Goal: Transaction & Acquisition: Purchase product/service

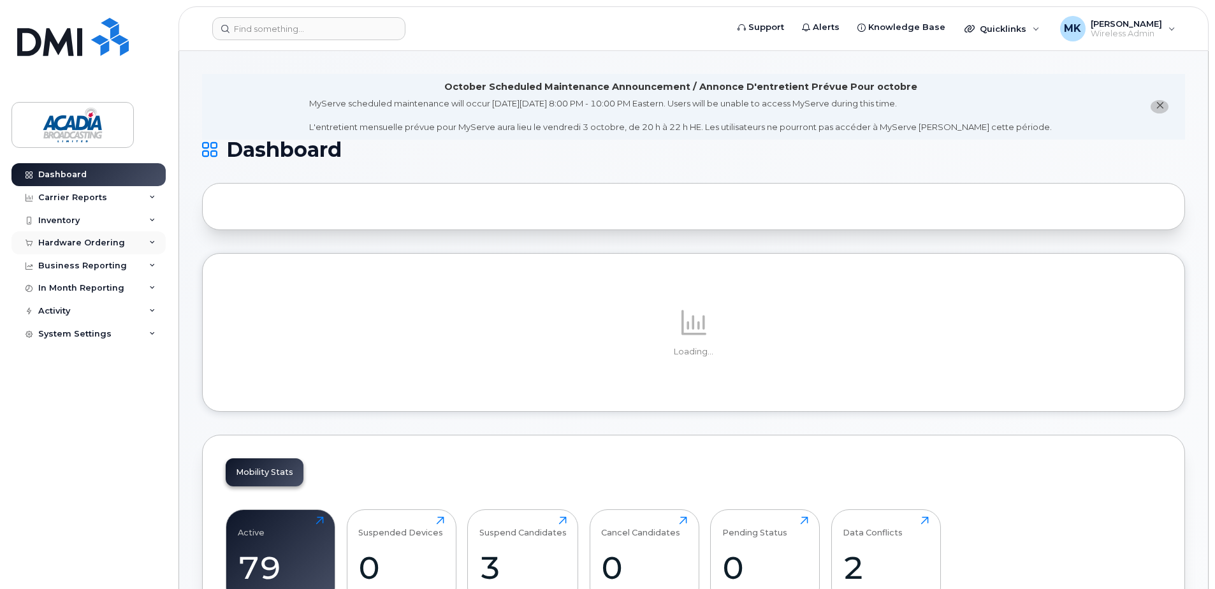
click at [96, 251] on div "Hardware Ordering" at bounding box center [88, 242] width 154 height 23
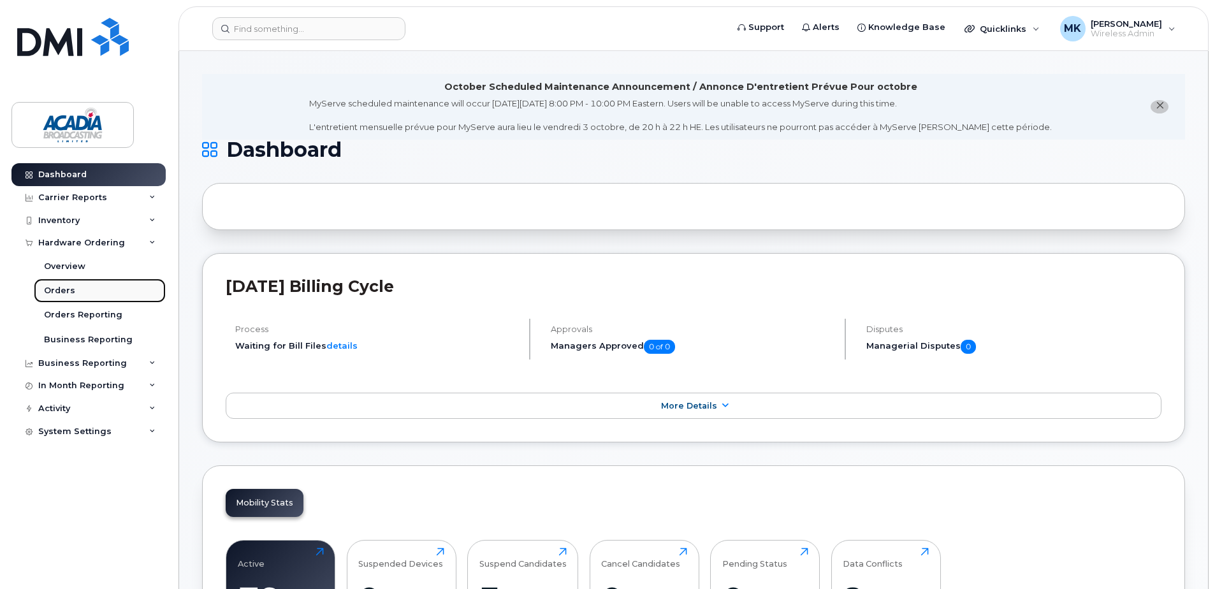
click at [67, 296] on div "Orders" at bounding box center [59, 290] width 31 height 11
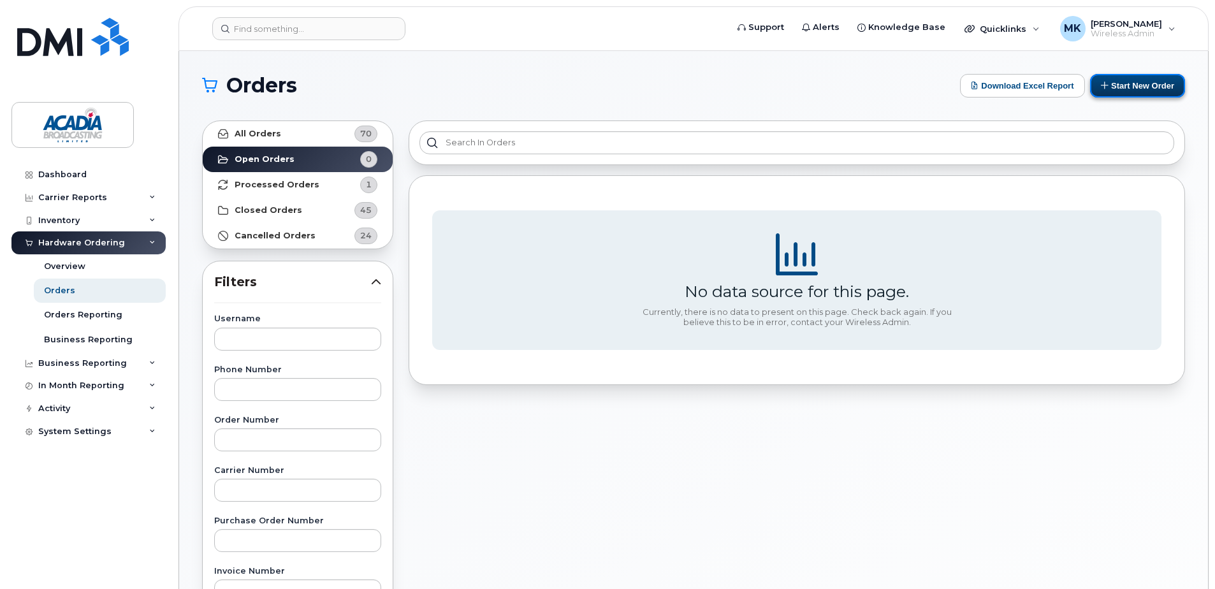
click at [1133, 91] on button "Start New Order" at bounding box center [1137, 86] width 95 height 24
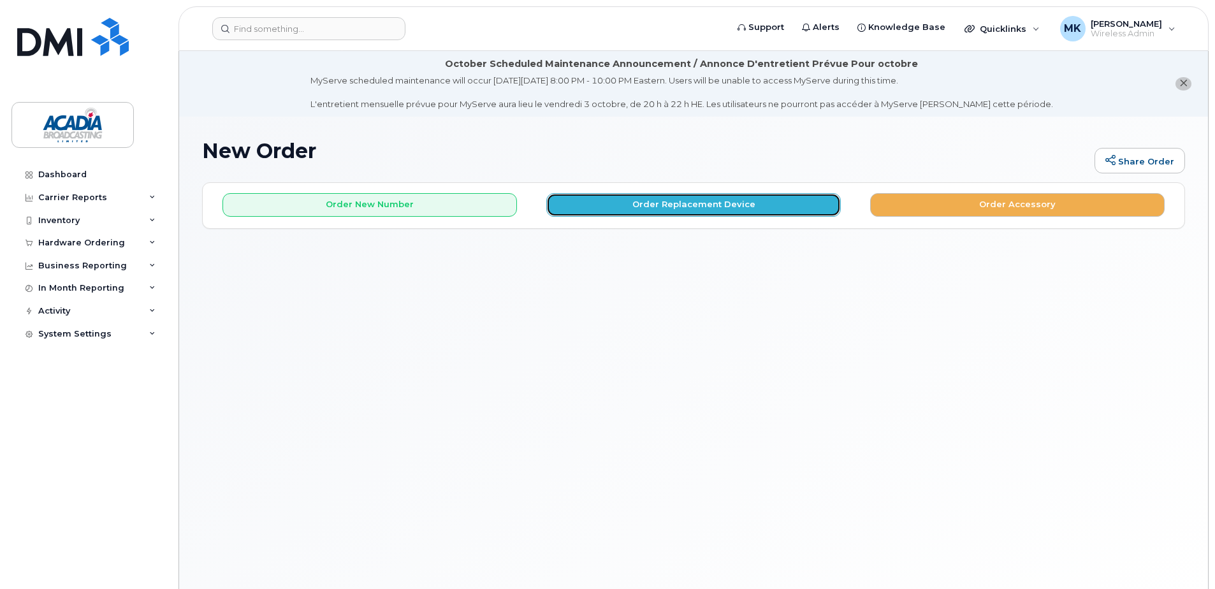
click at [707, 203] on button "Order Replacement Device" at bounding box center [693, 205] width 295 height 24
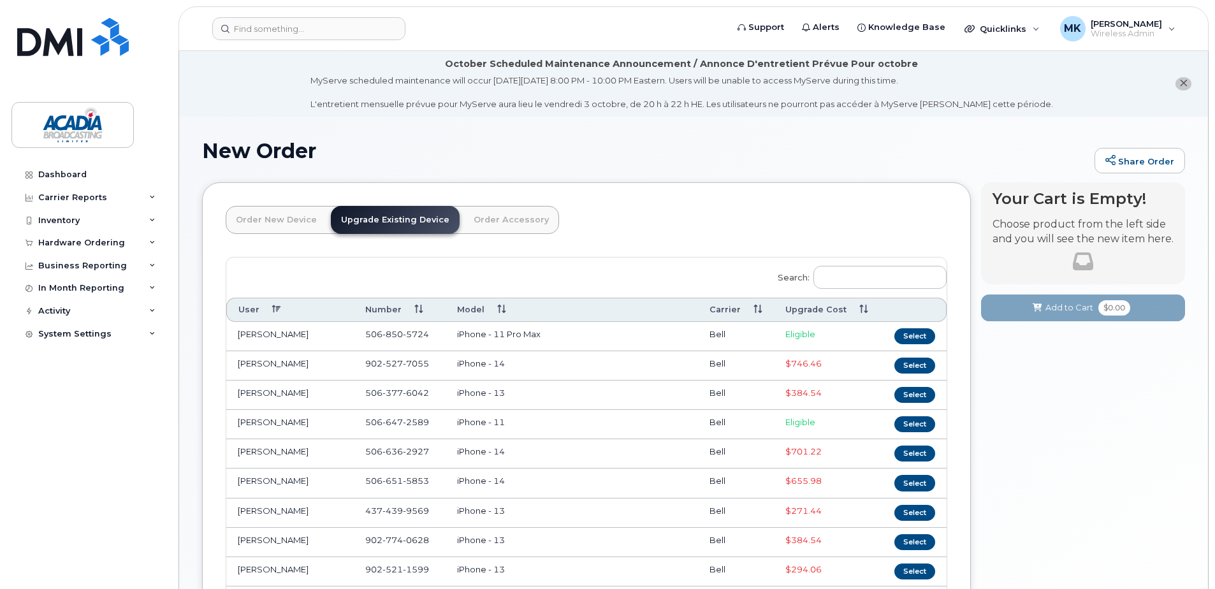
click at [266, 312] on th "User" at bounding box center [289, 310] width 127 height 24
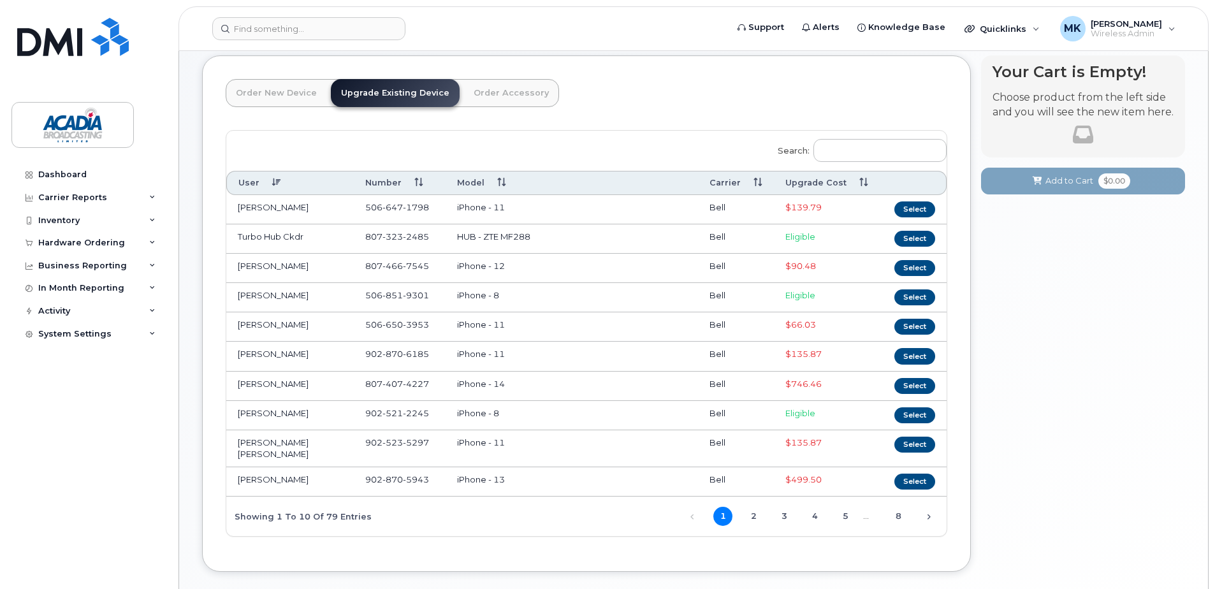
scroll to position [185, 0]
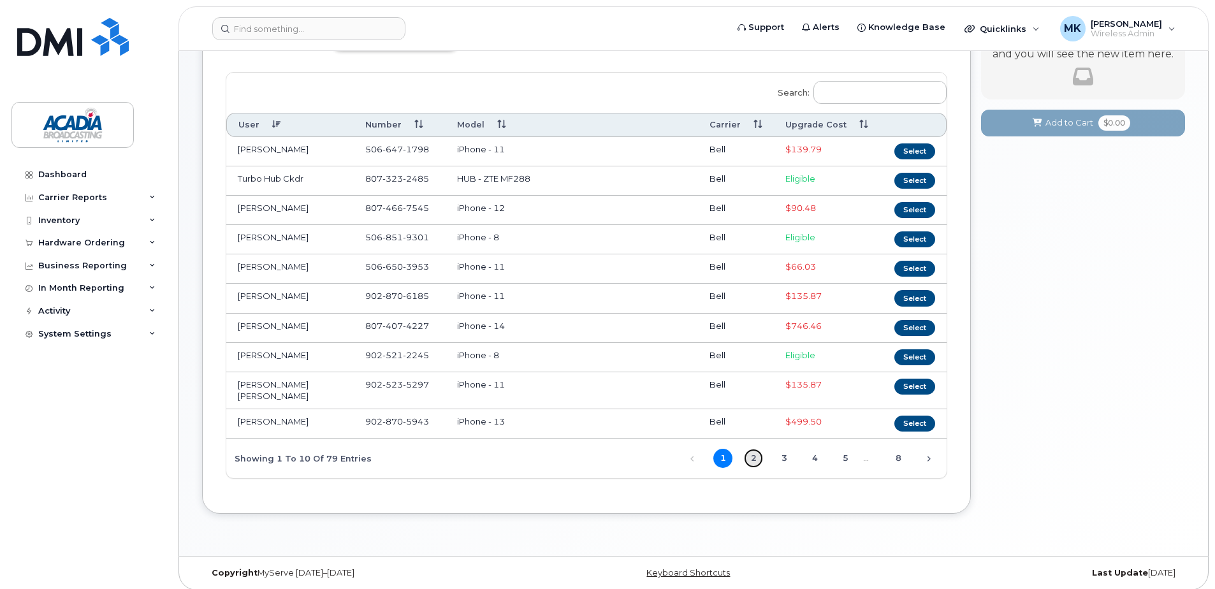
click at [755, 453] on link "2" at bounding box center [753, 458] width 19 height 19
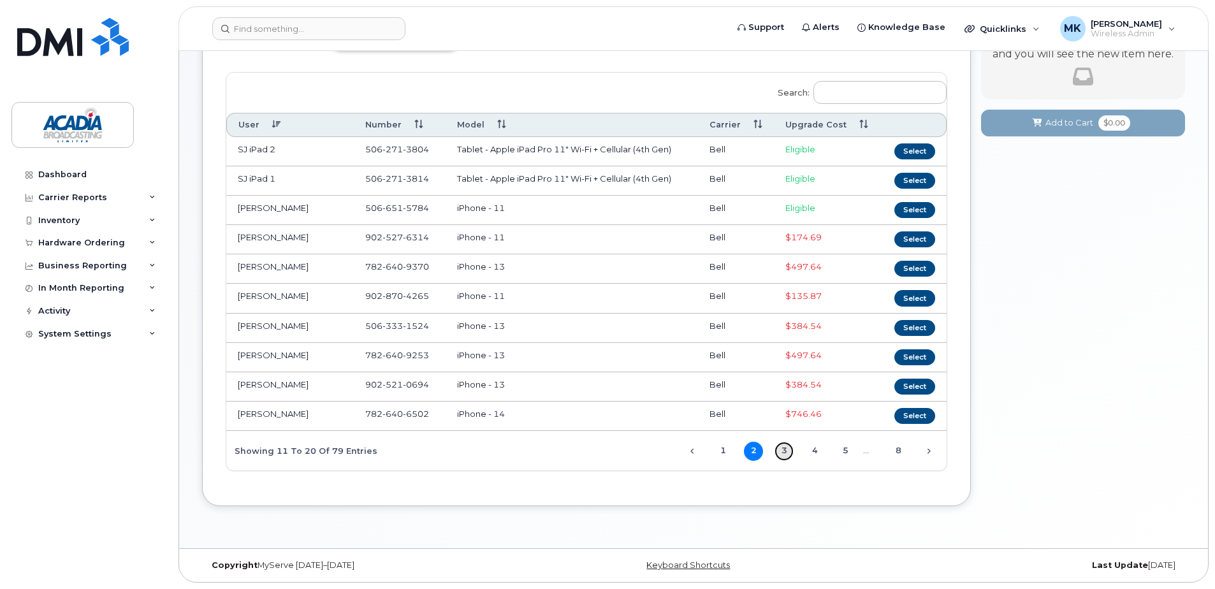
click at [788, 455] on link "3" at bounding box center [784, 451] width 19 height 19
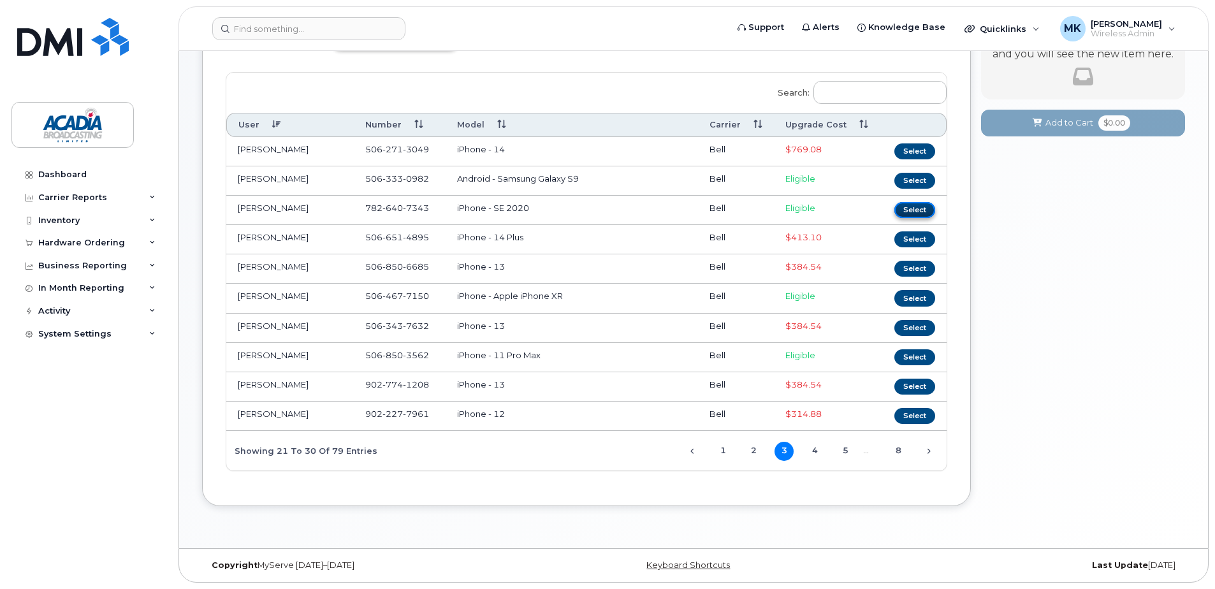
click at [923, 208] on button "Select" at bounding box center [914, 210] width 41 height 16
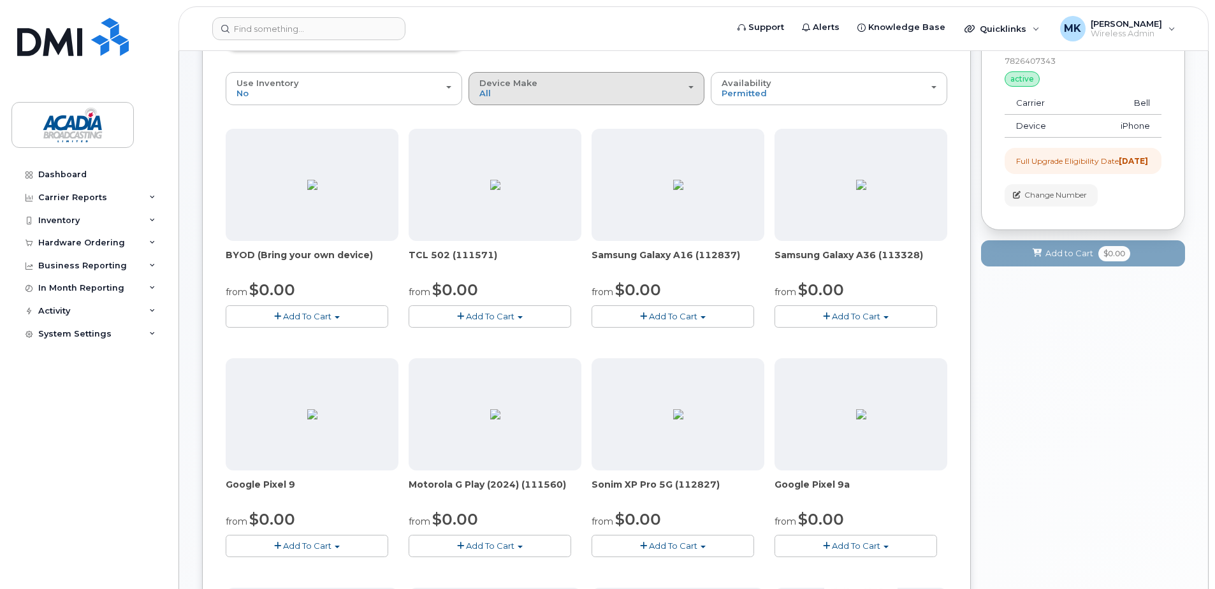
click at [573, 89] on div "Device Make All Android iPhone Tablet" at bounding box center [586, 88] width 215 height 20
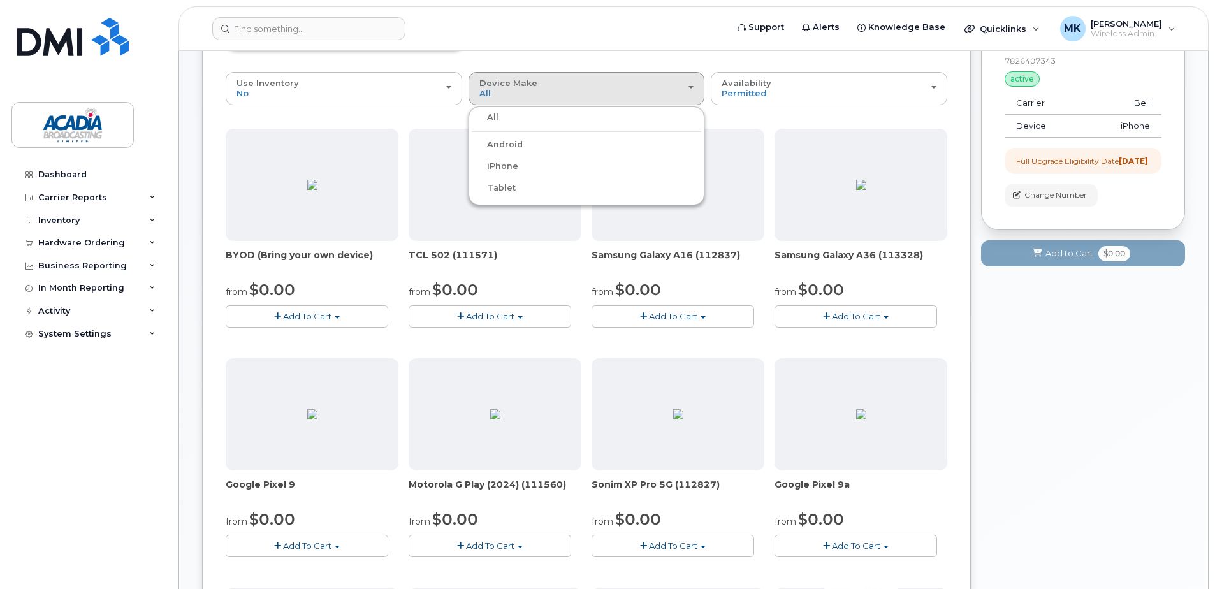
click at [541, 168] on div "iPhone" at bounding box center [587, 166] width 230 height 15
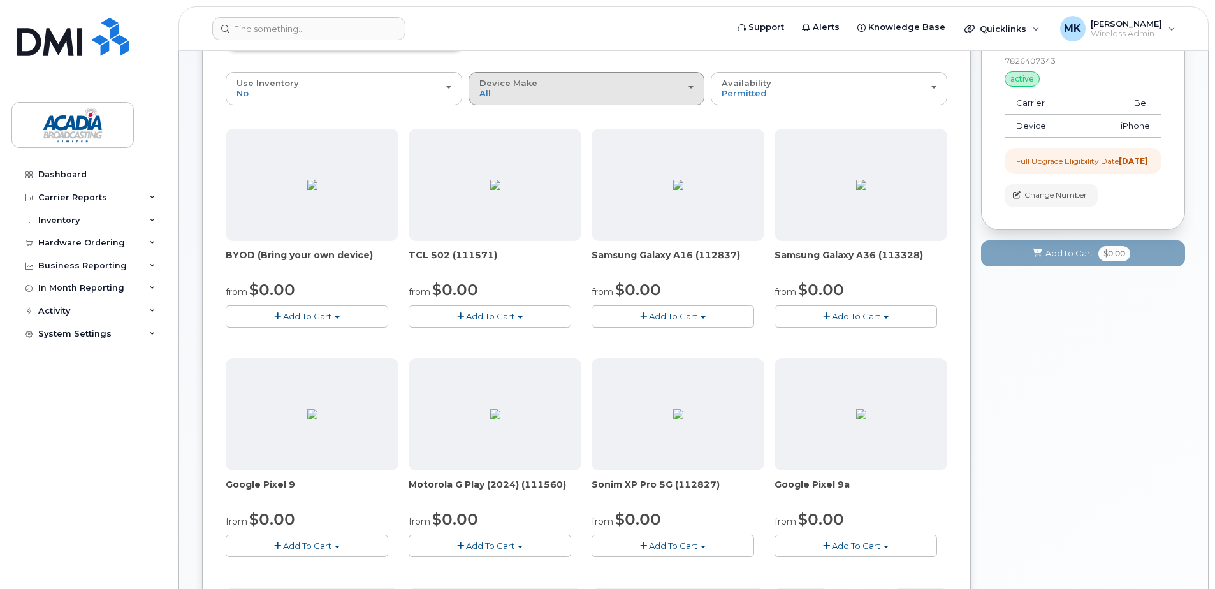
click at [509, 94] on div "Device Make All Android iPhone Tablet" at bounding box center [586, 88] width 215 height 20
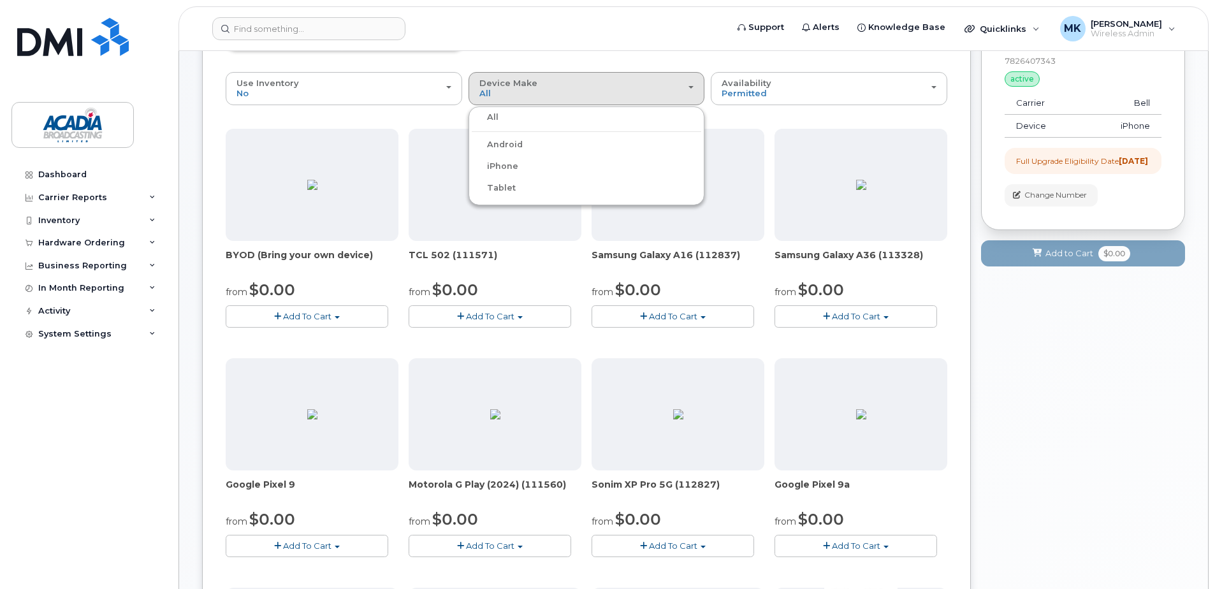
click at [506, 160] on label "iPhone" at bounding box center [495, 166] width 47 height 15
click at [0, 0] on input "iPhone" at bounding box center [0, 0] width 0 height 0
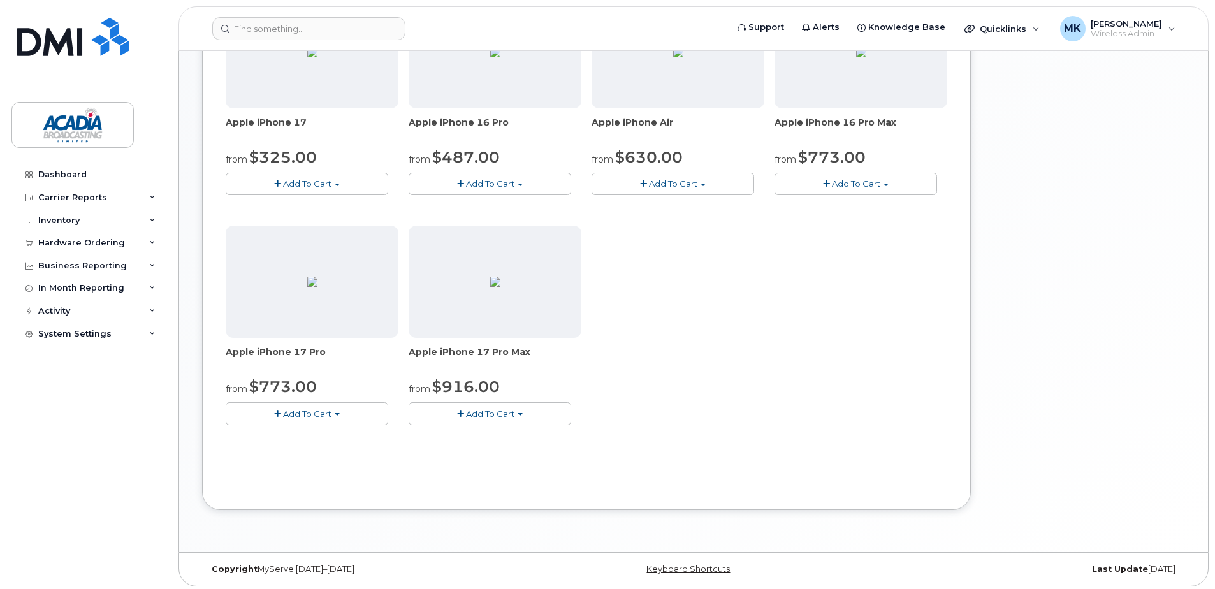
scroll to position [551, 0]
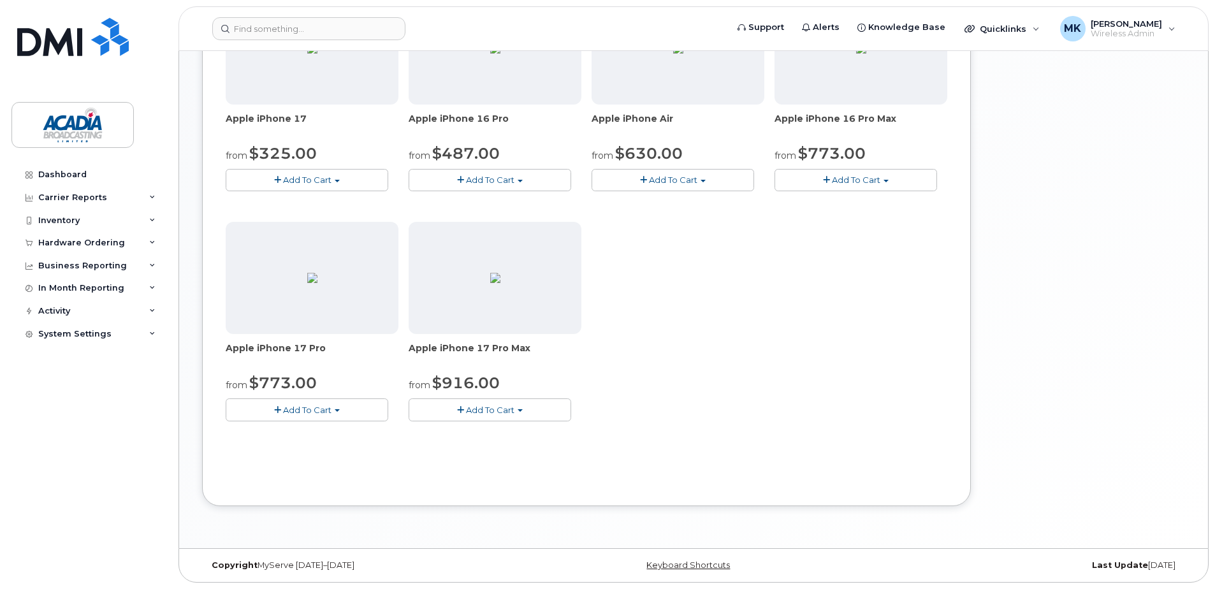
click at [484, 405] on span "Add To Cart" at bounding box center [490, 410] width 48 height 10
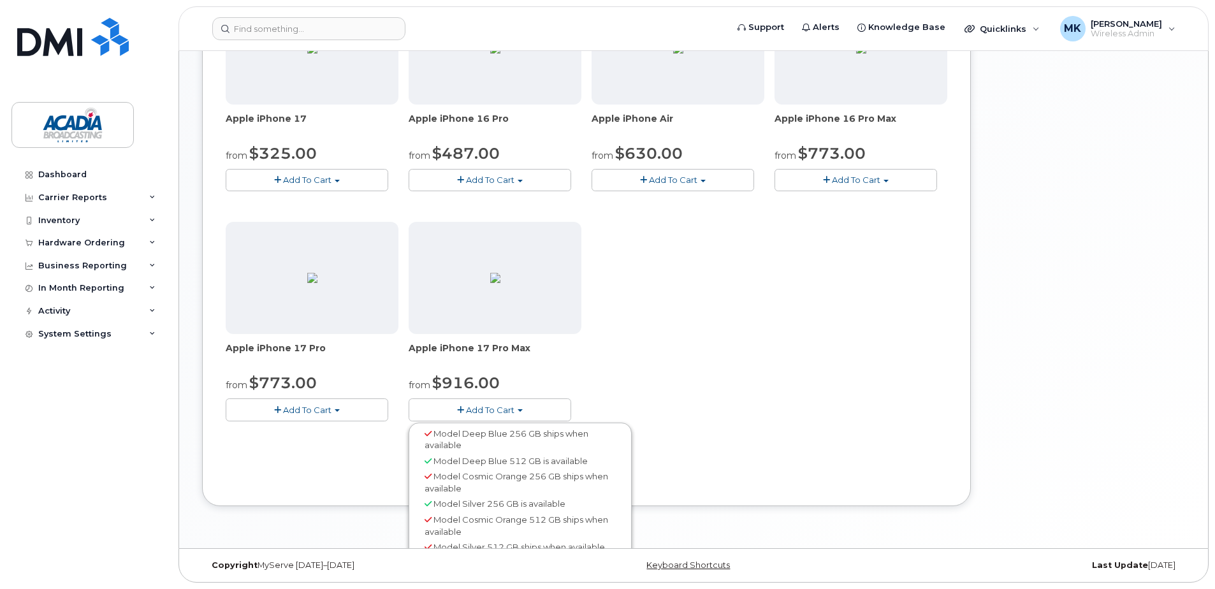
click at [488, 463] on span "Model Deep Blue 512 GB is available" at bounding box center [510, 461] width 154 height 10
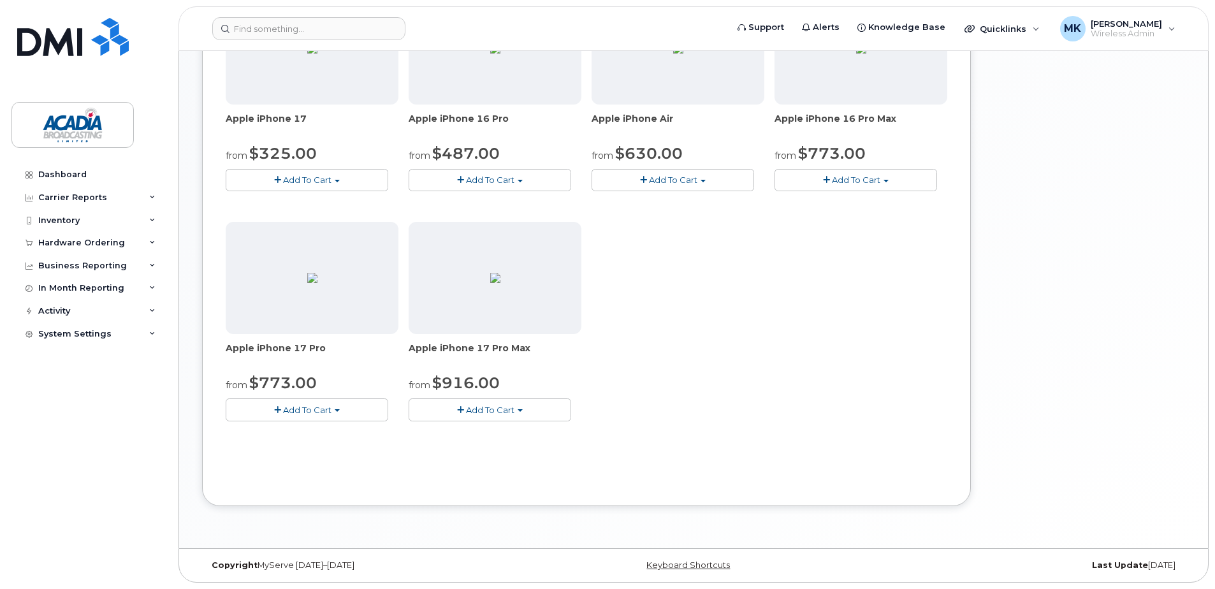
click at [471, 406] on span "Add To Cart" at bounding box center [490, 410] width 48 height 10
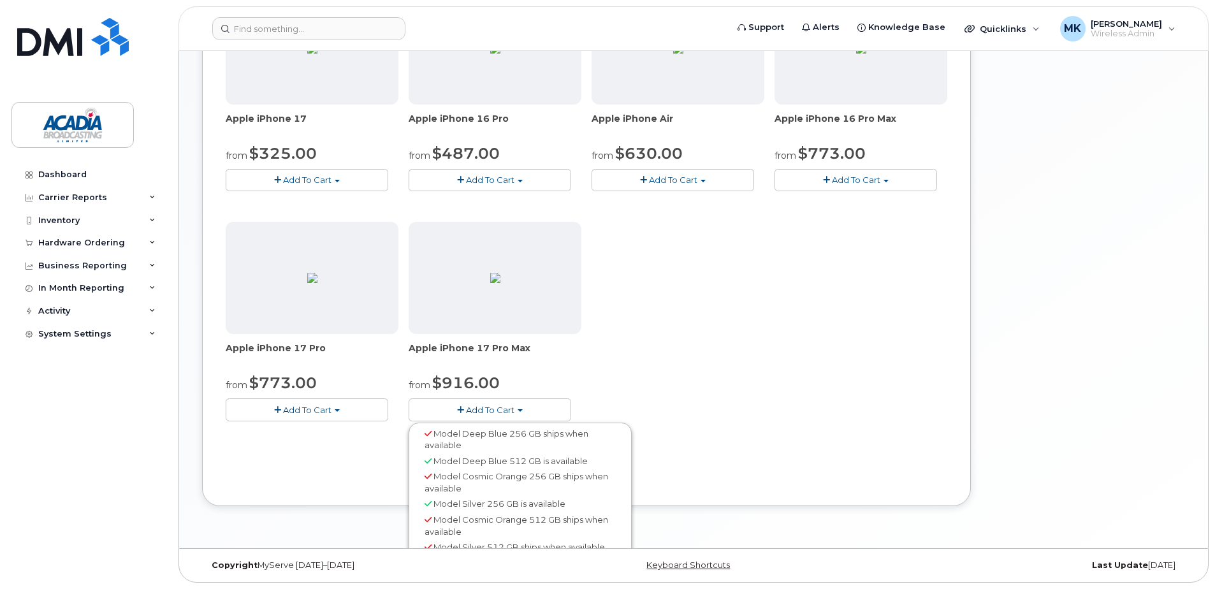
click at [477, 492] on div "Model Cosmic Orange 256 GB ships when available" at bounding box center [520, 482] width 217 height 27
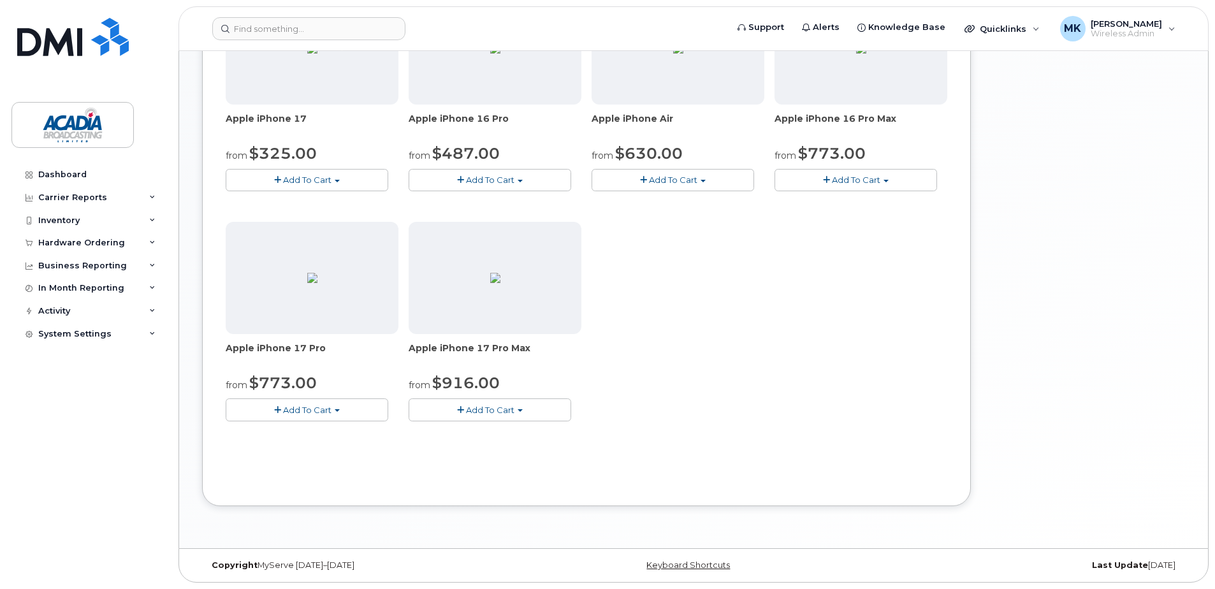
click at [470, 507] on div "Order New Device Upgrade Existing Device Order Accessory Order new device and n…" at bounding box center [693, 79] width 983 height 894
click at [323, 411] on span "Add To Cart" at bounding box center [307, 410] width 48 height 10
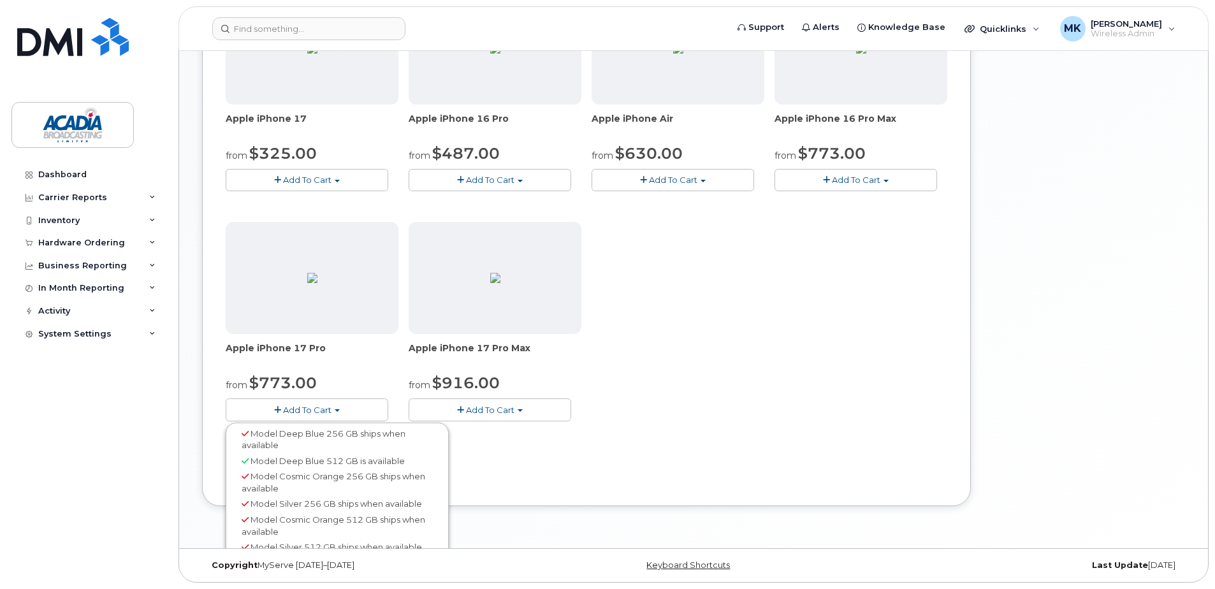
click at [290, 467] on div "Model Deep Blue 512 GB is available" at bounding box center [337, 461] width 217 height 16
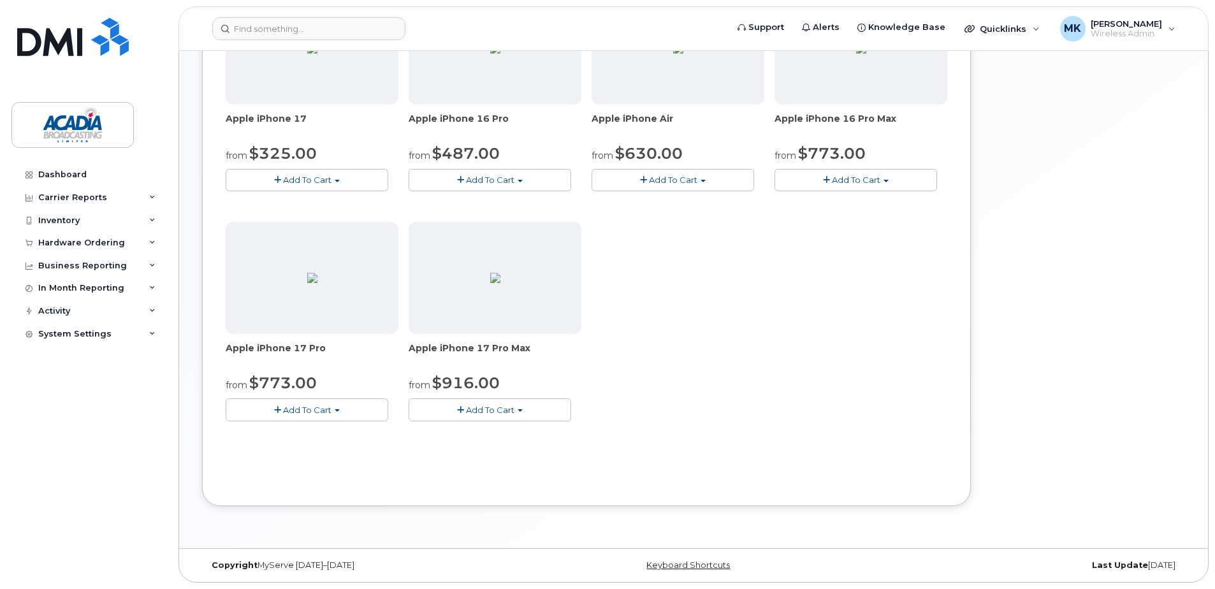
click at [495, 407] on span "Add To Cart" at bounding box center [490, 410] width 48 height 10
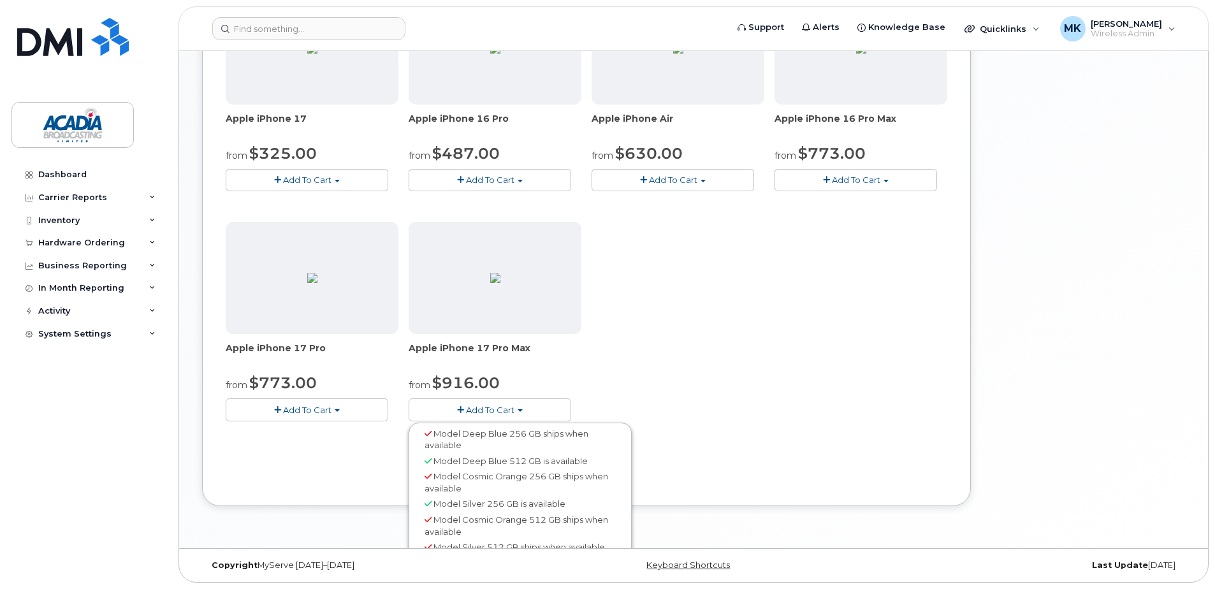
click at [850, 169] on button "Add To Cart" at bounding box center [856, 180] width 163 height 22
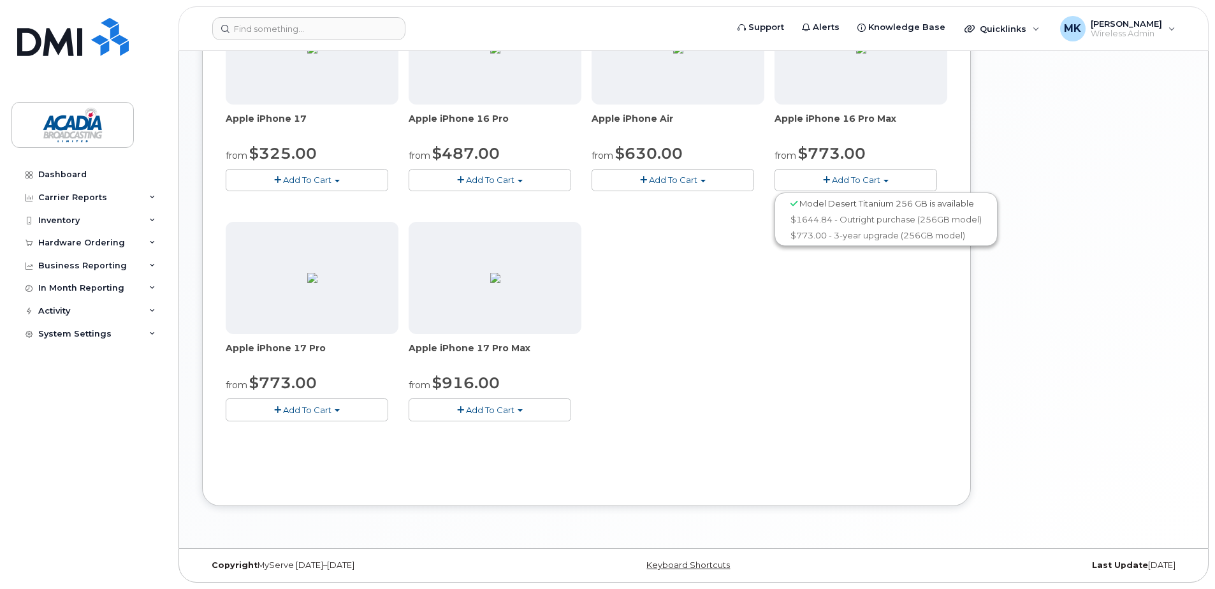
click at [499, 417] on button "Add To Cart" at bounding box center [490, 409] width 163 height 22
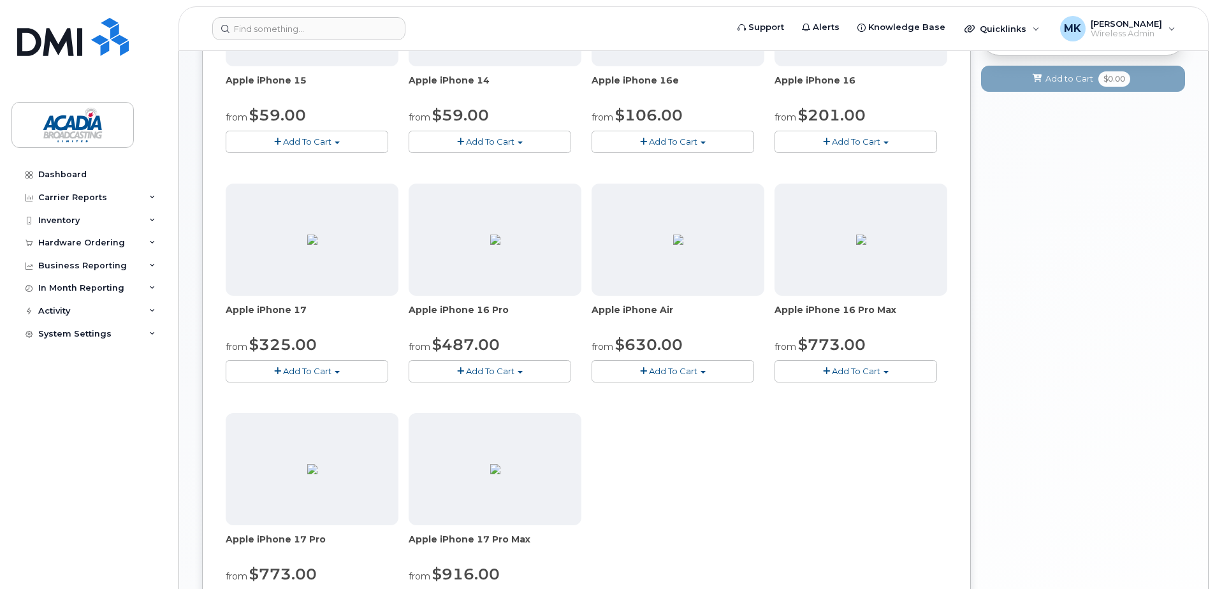
click at [652, 430] on div "Apple iPhone 15 from $59.00 Add To Cart Model Black 128 GB is available $873.72…" at bounding box center [587, 293] width 722 height 678
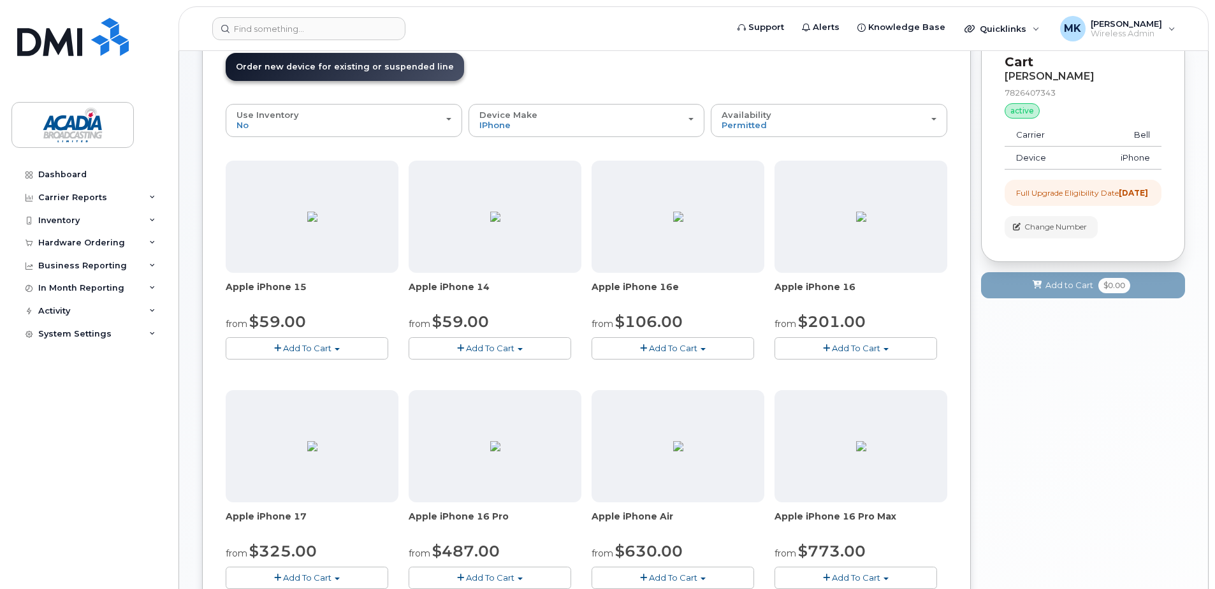
scroll to position [105, 0]
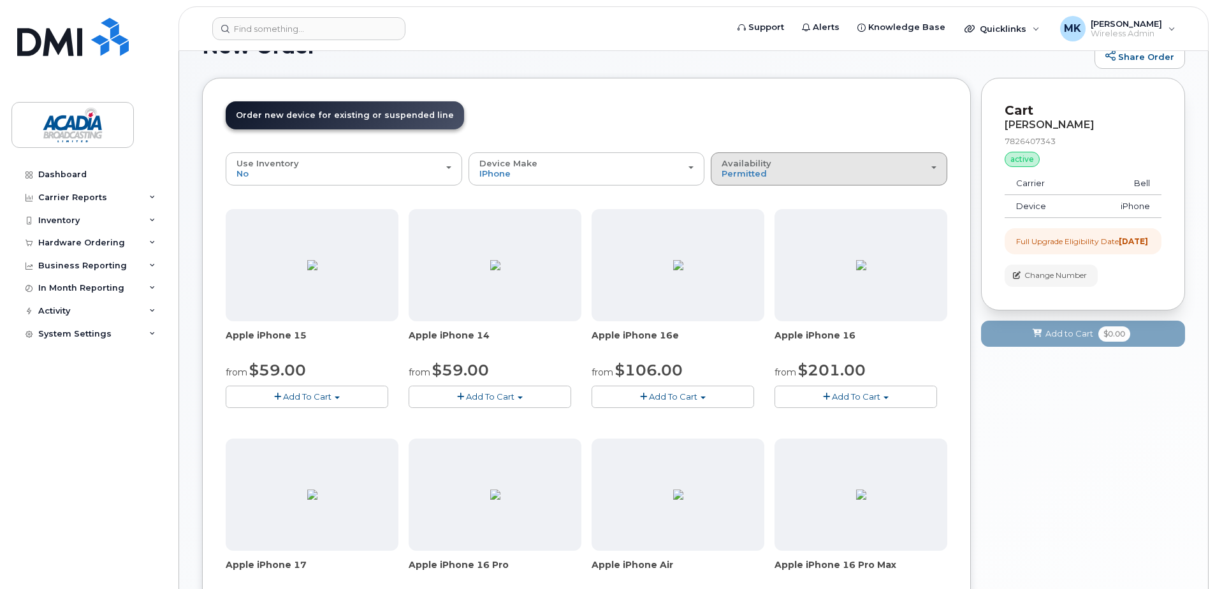
click at [848, 176] on div "Availability Permitted All" at bounding box center [829, 169] width 215 height 20
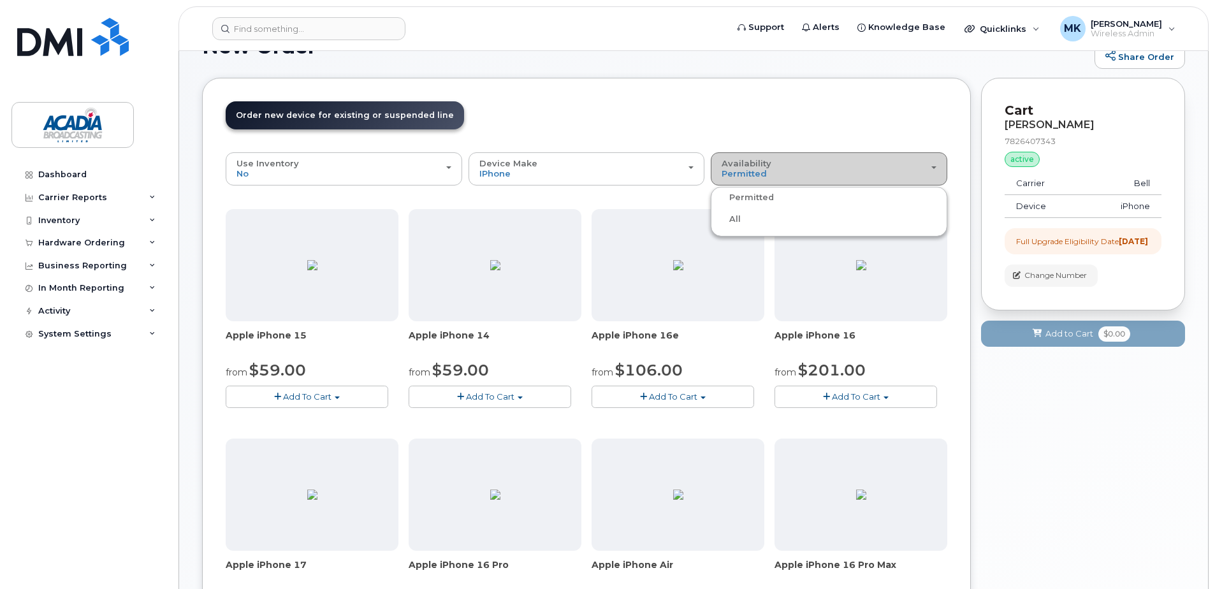
click at [839, 170] on div "Availability Permitted All" at bounding box center [829, 169] width 215 height 20
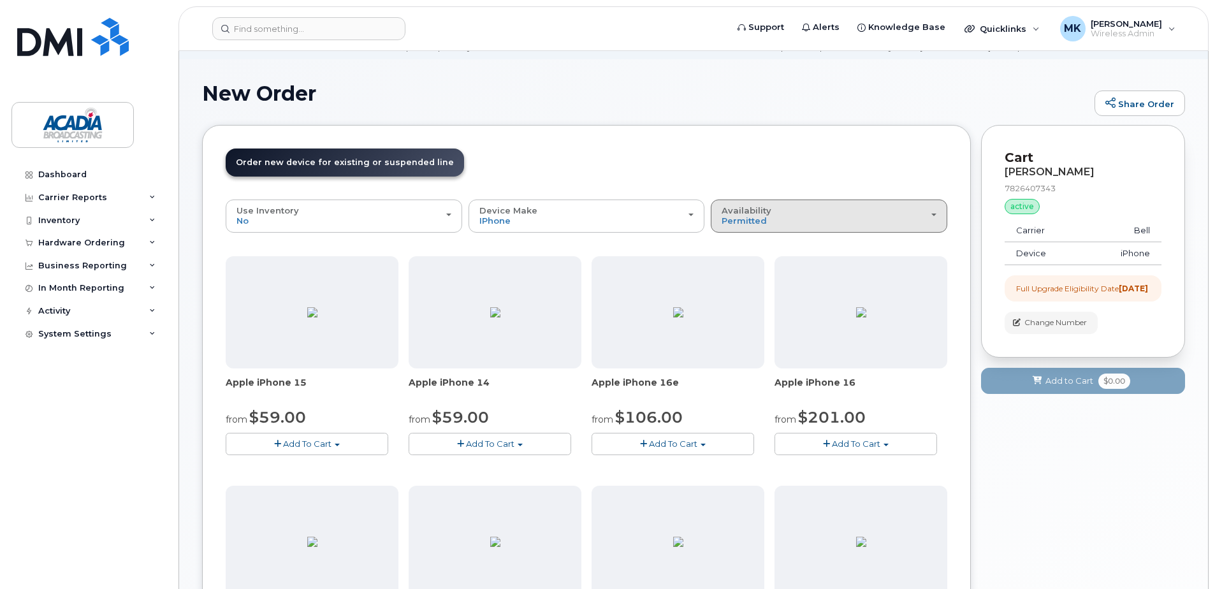
scroll to position [0, 0]
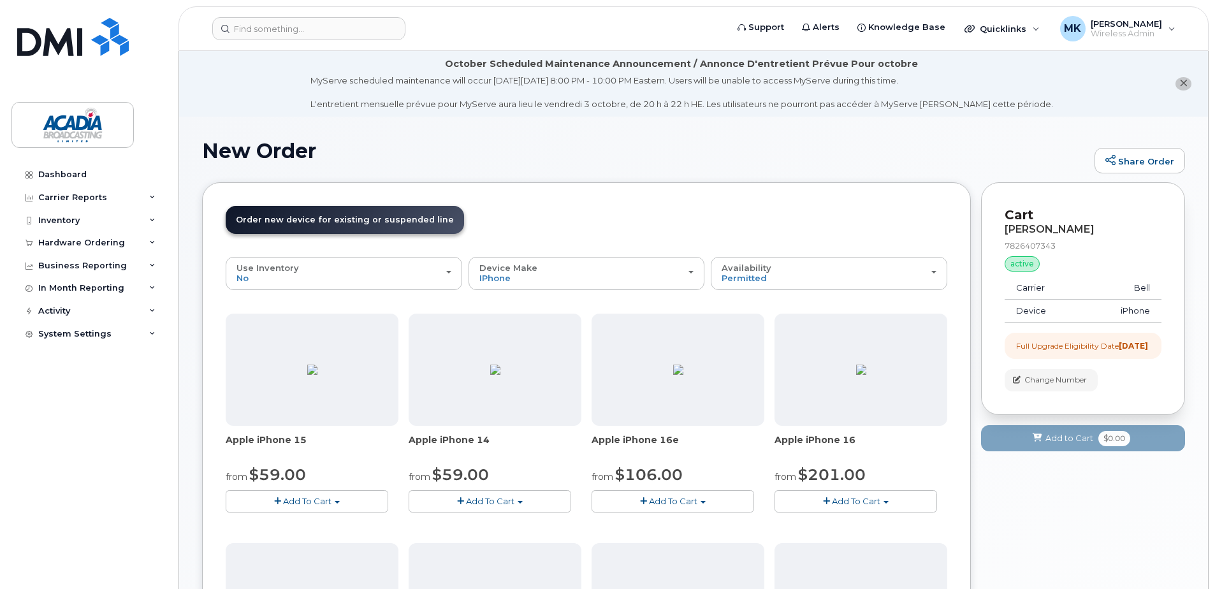
click at [1182, 82] on icon "close notification" at bounding box center [1183, 83] width 8 height 8
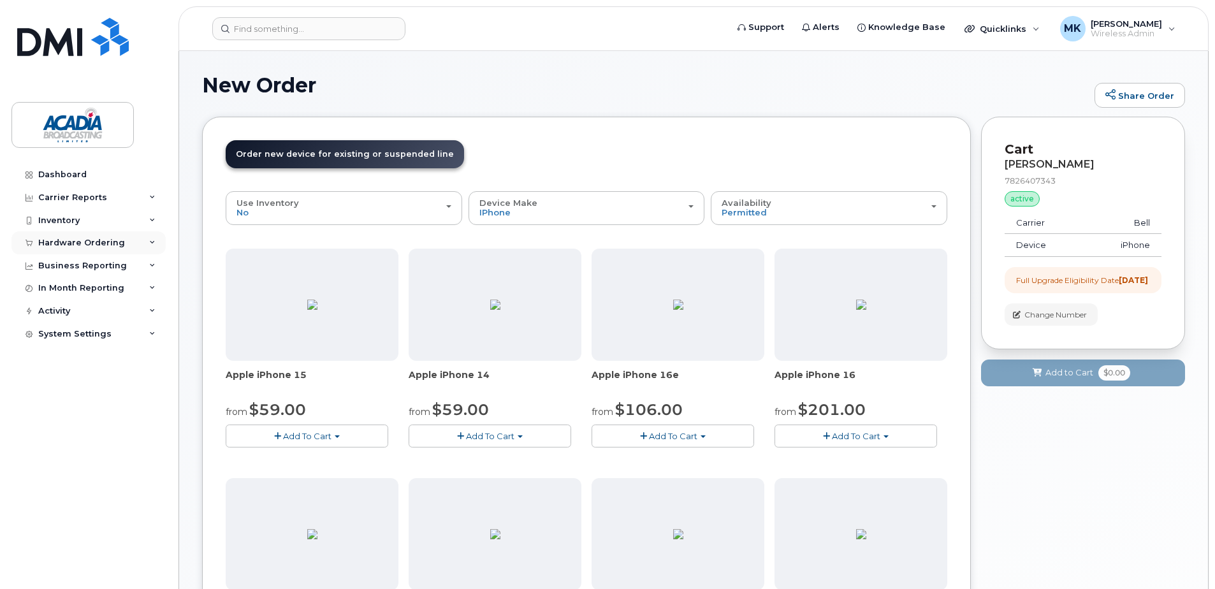
click at [99, 240] on div "Hardware Ordering" at bounding box center [81, 243] width 87 height 10
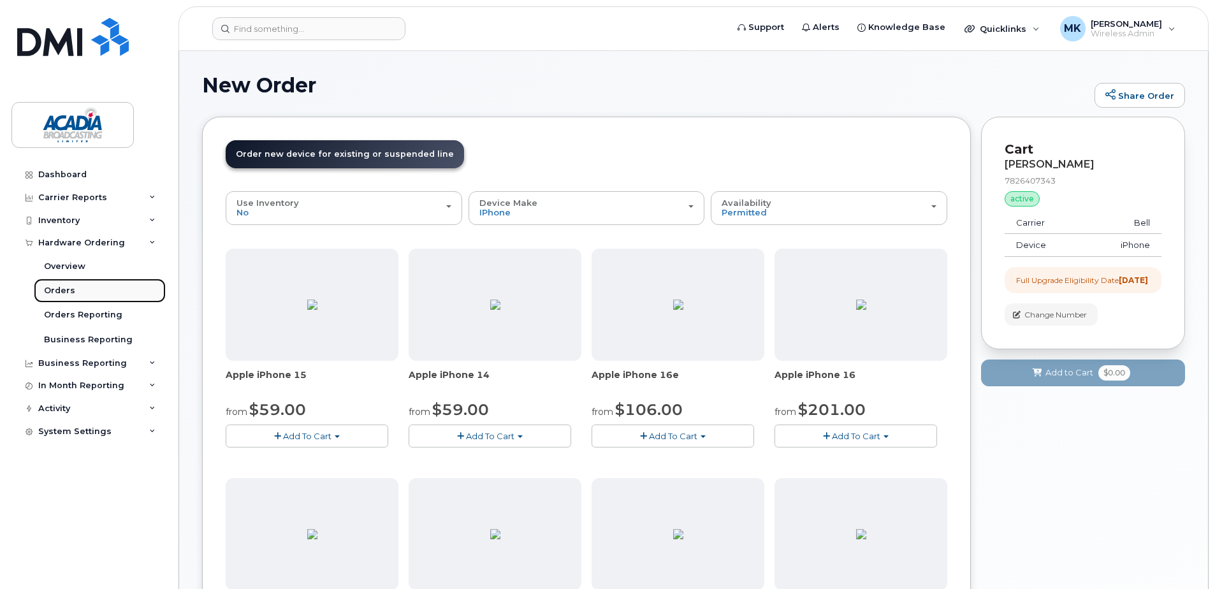
click at [64, 290] on div "Orders" at bounding box center [59, 290] width 31 height 11
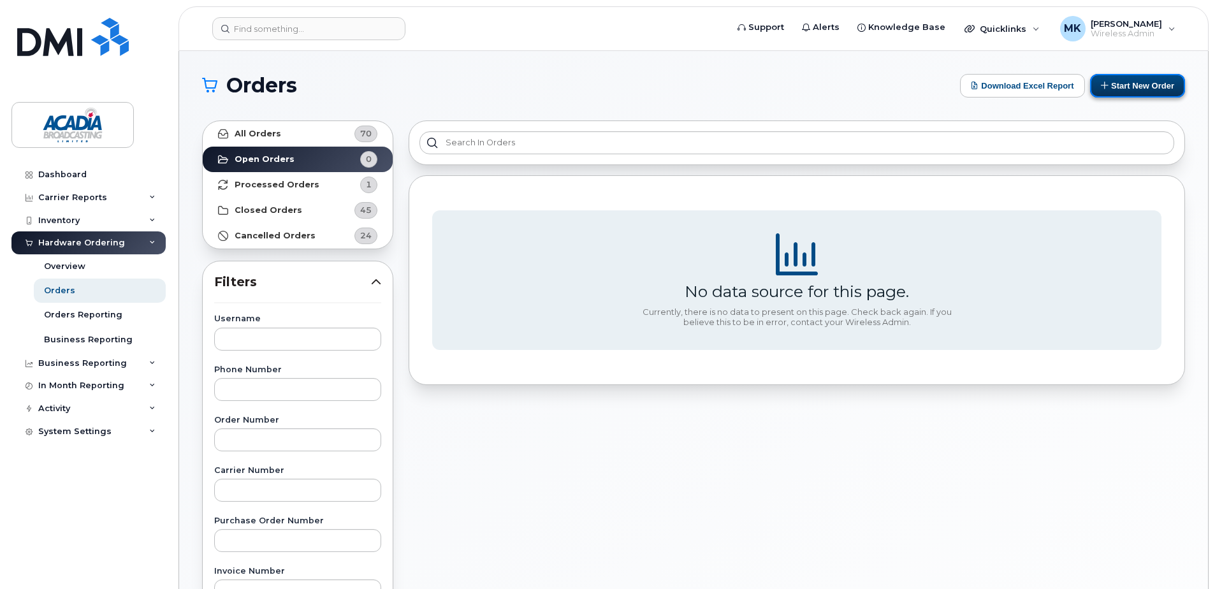
click at [1140, 91] on button "Start New Order" at bounding box center [1137, 86] width 95 height 24
click at [1126, 80] on button "Start New Order" at bounding box center [1137, 86] width 95 height 24
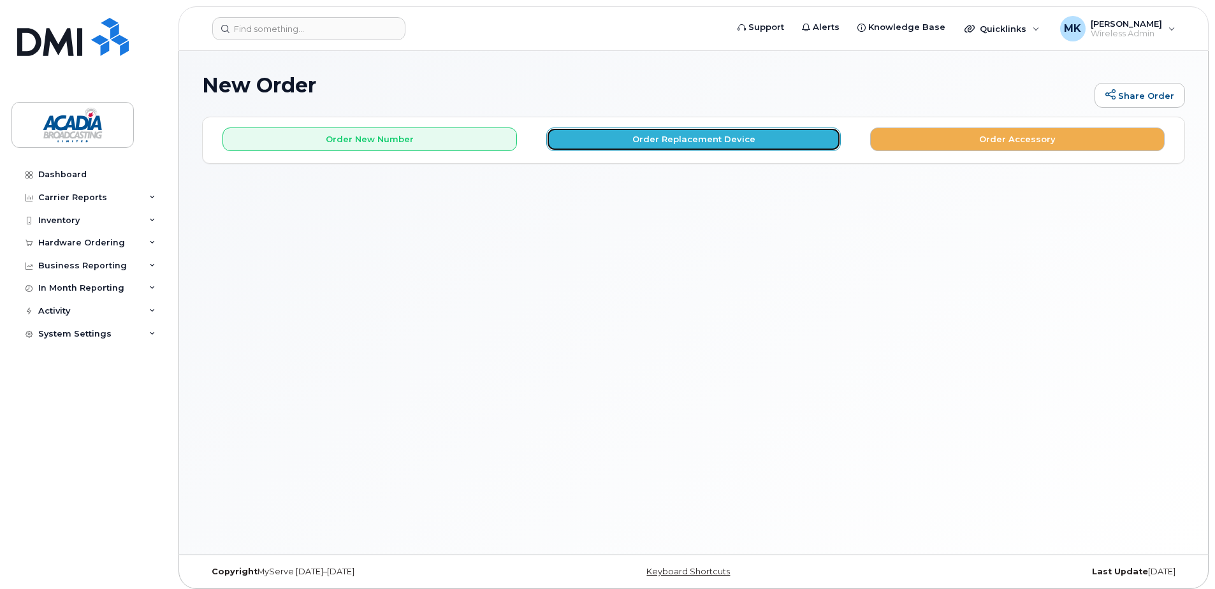
click at [644, 140] on button "Order Replacement Device" at bounding box center [693, 139] width 295 height 24
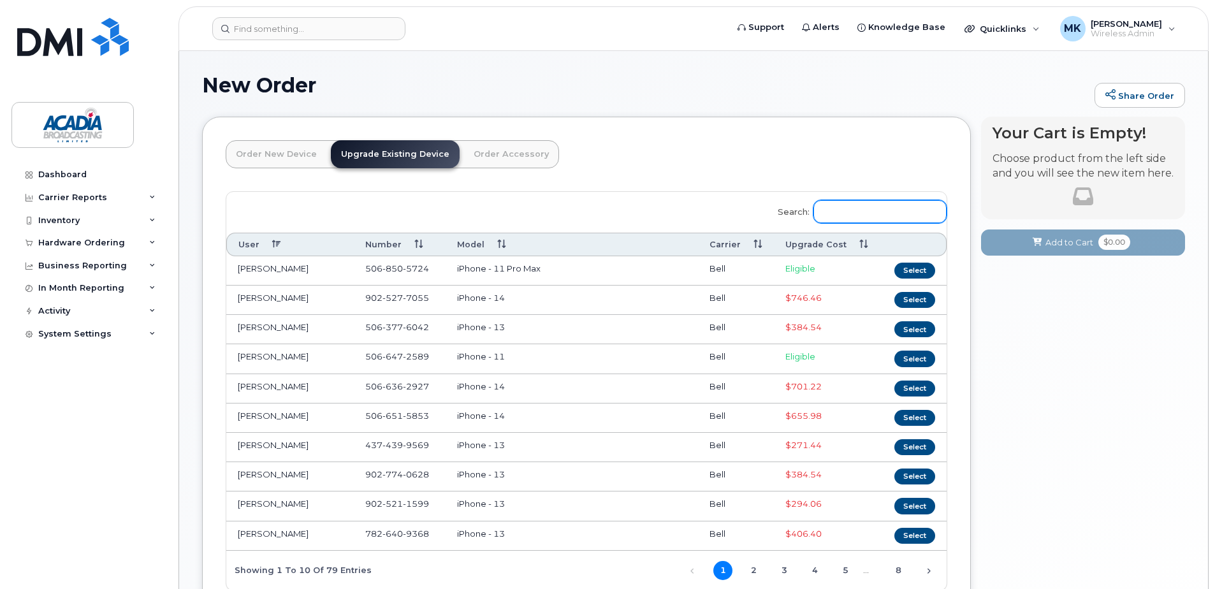
click at [864, 215] on input "Search:" at bounding box center [879, 211] width 133 height 23
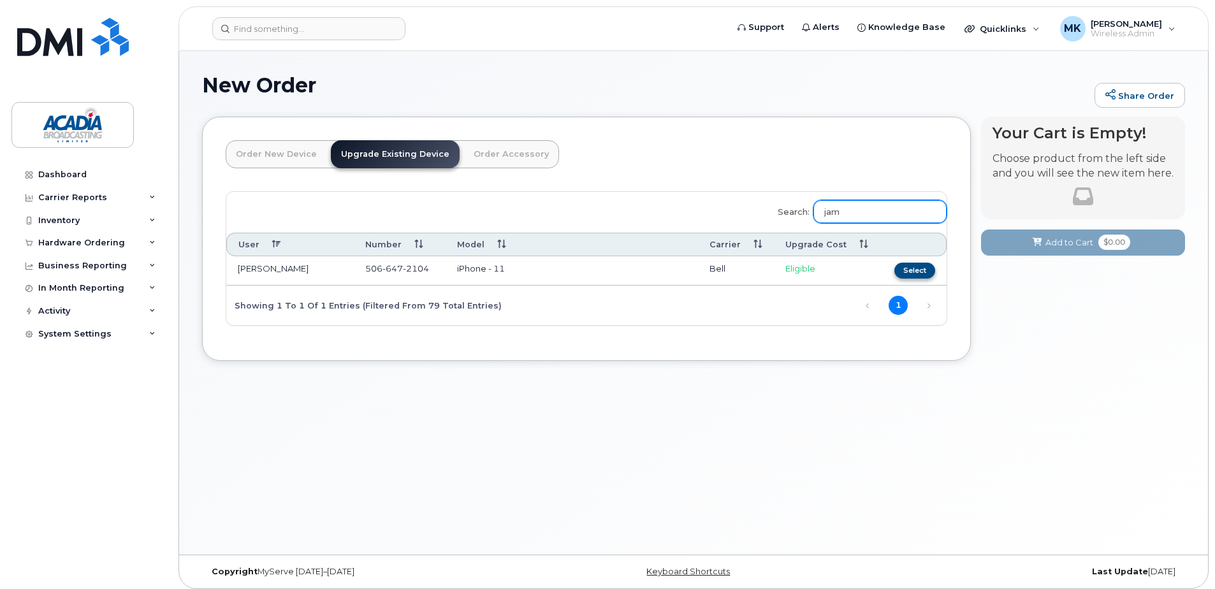
type input "jam"
click at [912, 269] on button "Select" at bounding box center [914, 271] width 41 height 16
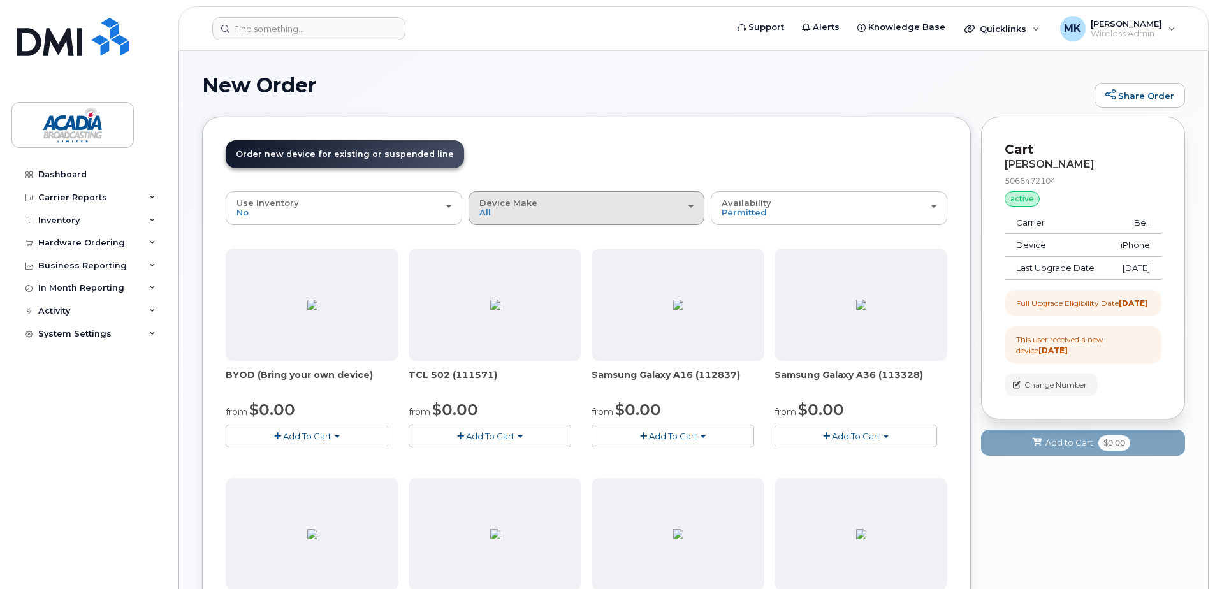
click at [542, 214] on div "Device Make All Android iPhone Tablet" at bounding box center [586, 208] width 215 height 20
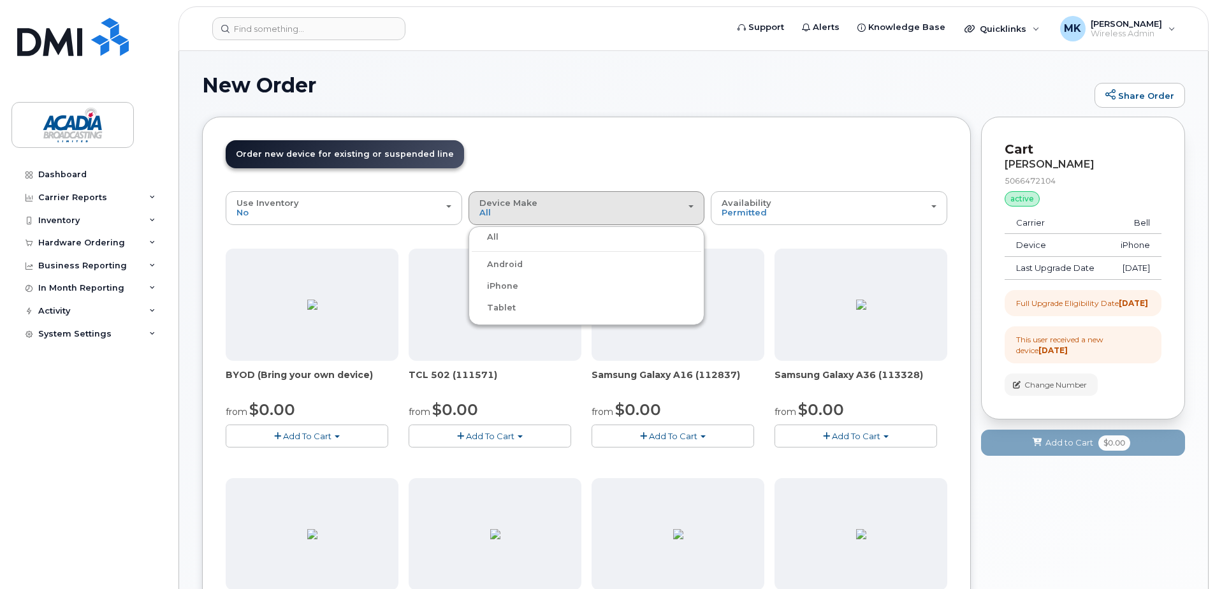
click at [525, 286] on div "iPhone" at bounding box center [587, 286] width 230 height 15
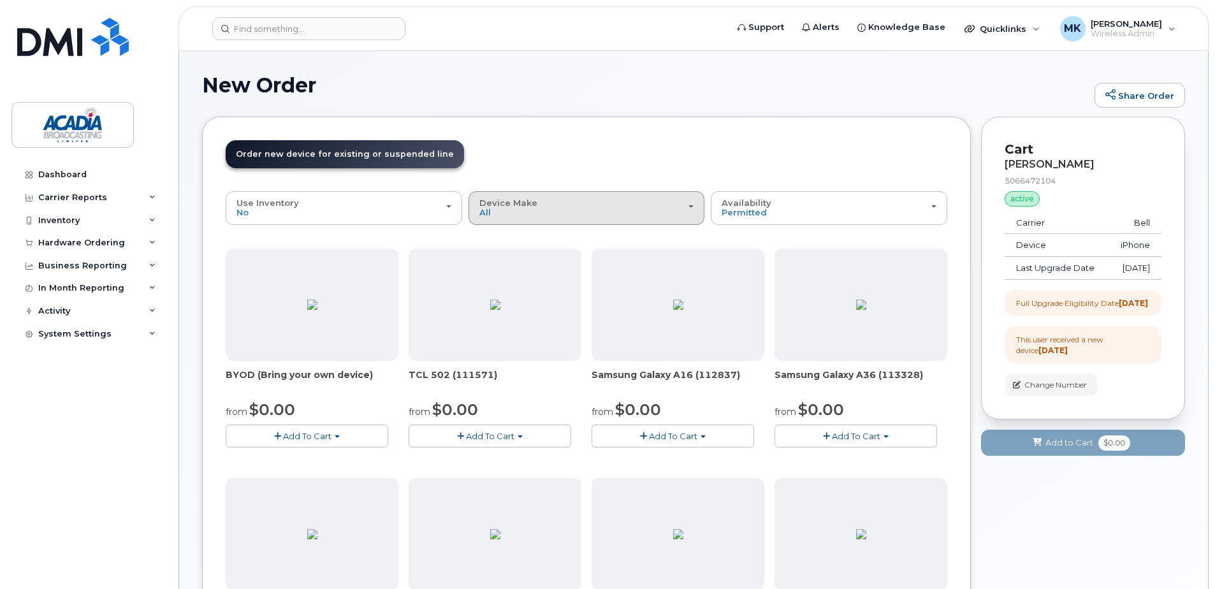
click at [571, 221] on button "Device Make All Android iPhone Tablet" at bounding box center [587, 207] width 237 height 33
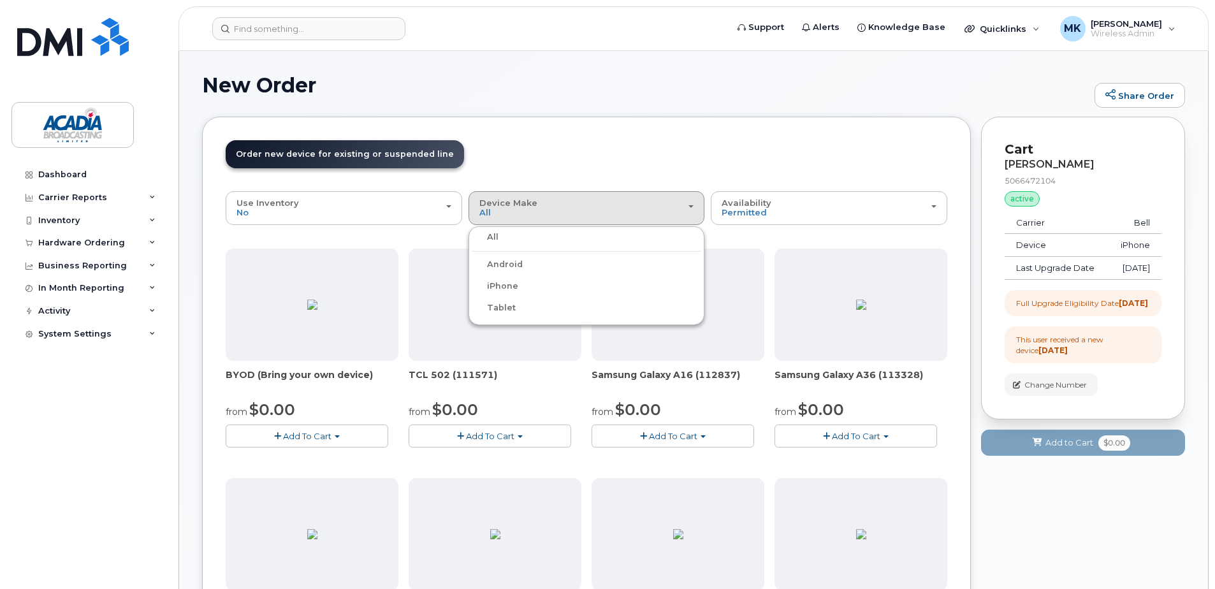
click at [512, 287] on label "iPhone" at bounding box center [495, 286] width 47 height 15
click at [0, 0] on input "iPhone" at bounding box center [0, 0] width 0 height 0
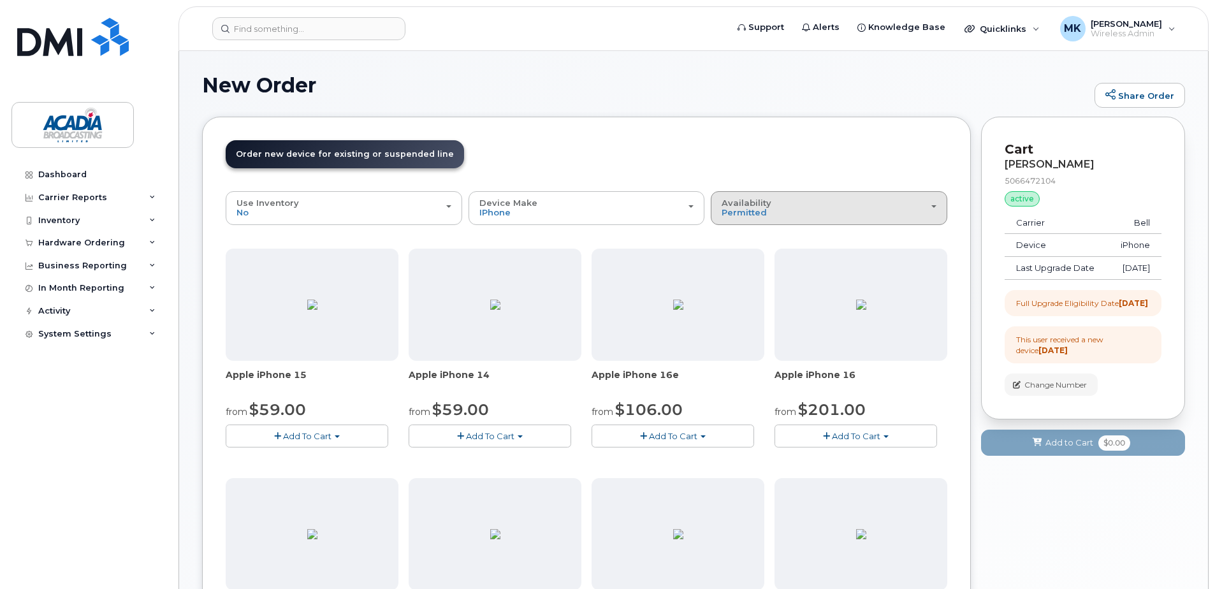
click at [768, 210] on div "Availability Permitted All" at bounding box center [829, 208] width 215 height 20
click at [724, 259] on label "All" at bounding box center [727, 258] width 27 height 15
click at [0, 0] on input "All" at bounding box center [0, 0] width 0 height 0
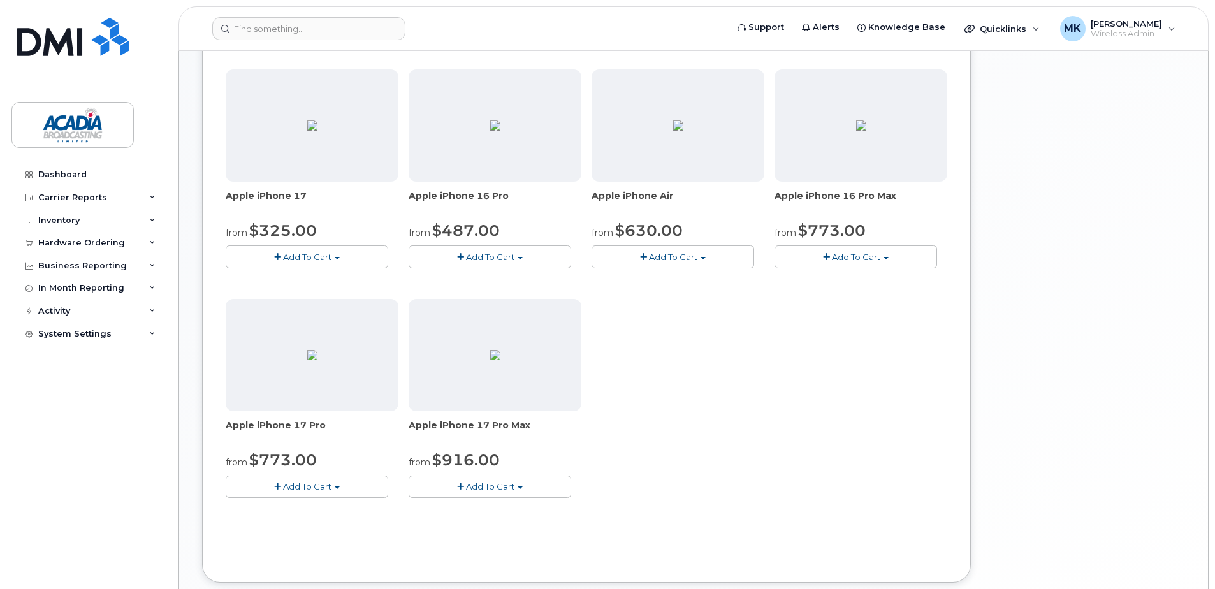
scroll to position [485, 0]
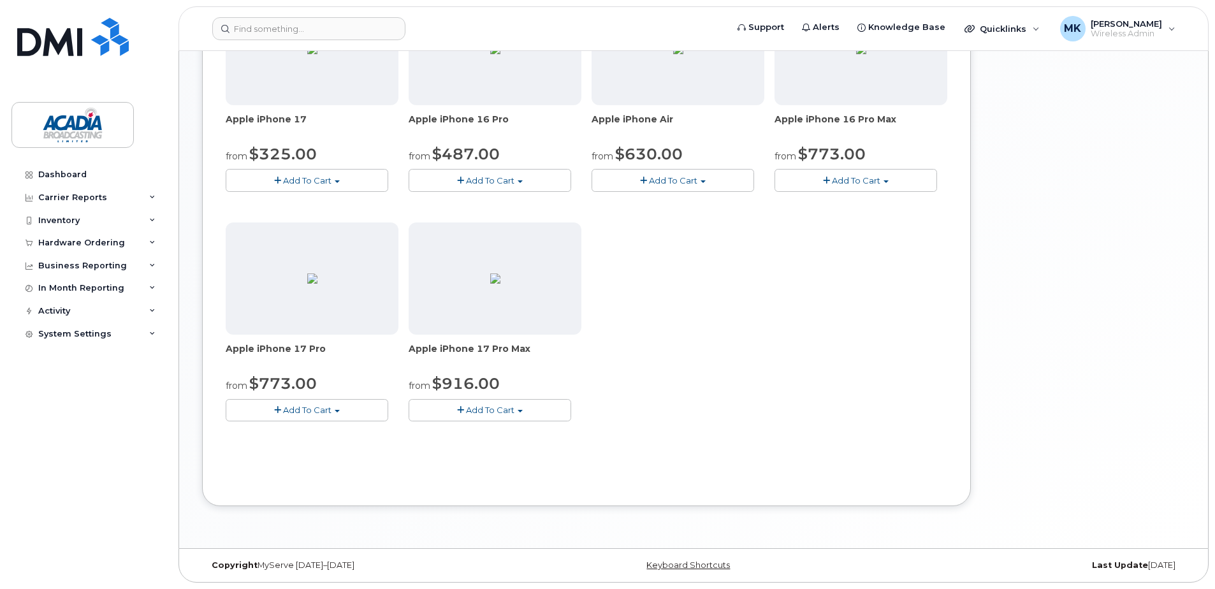
click at [507, 405] on span "Add To Cart" at bounding box center [490, 410] width 48 height 10
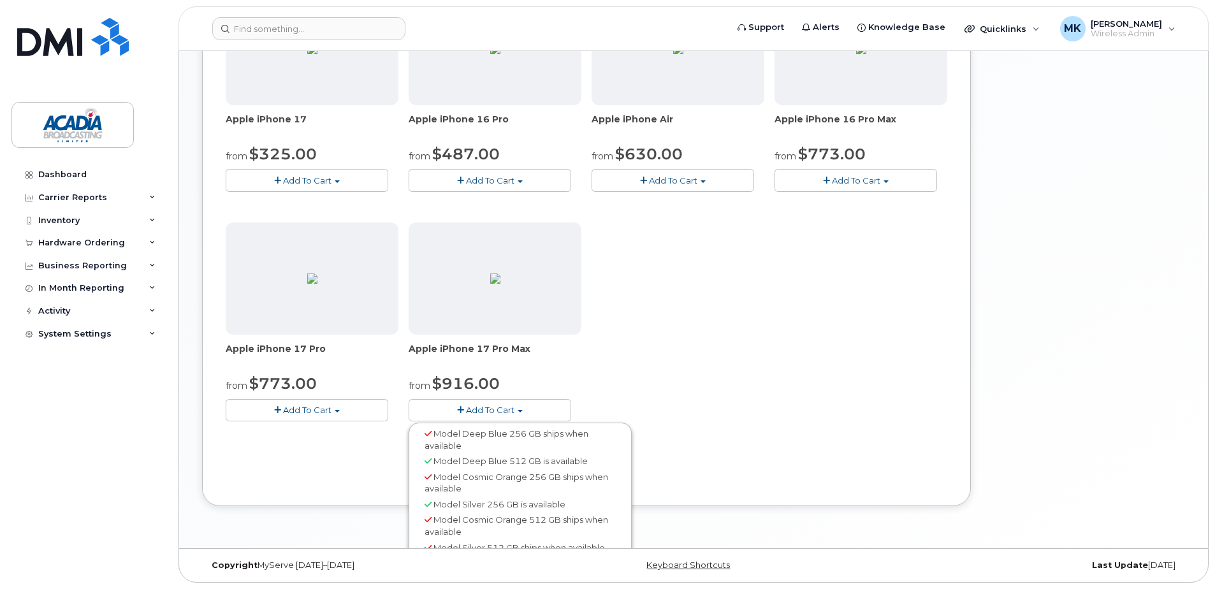
click at [687, 402] on div "Apple iPhone 15 from $59.00 Add To Cart Model Black 128 GB is available $873.72…" at bounding box center [587, 102] width 722 height 678
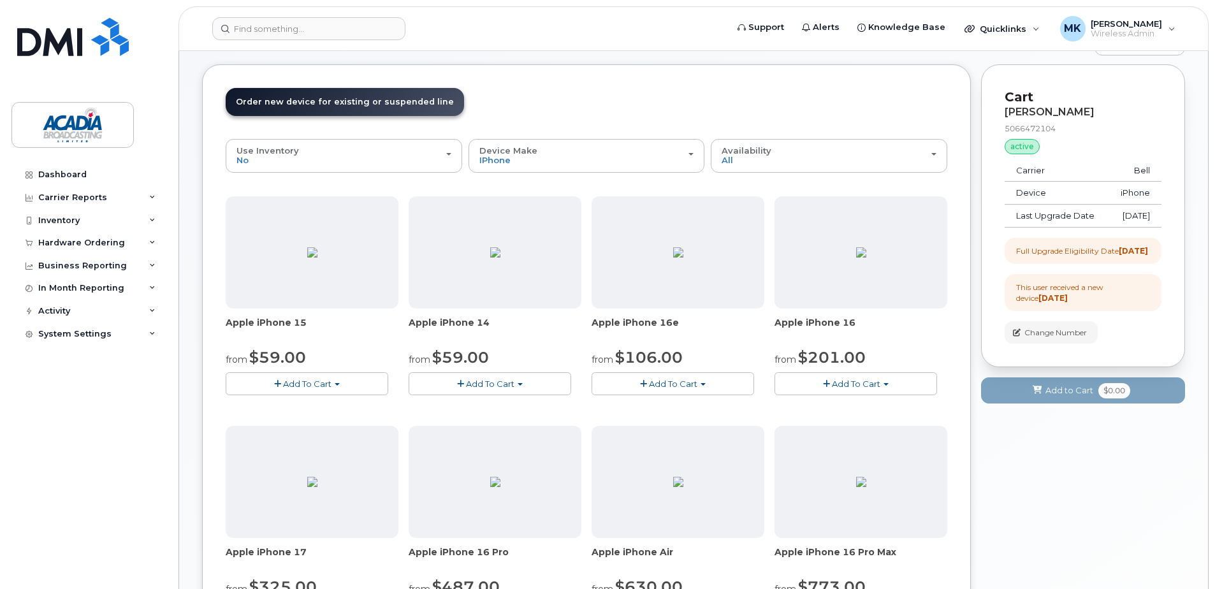
scroll to position [0, 0]
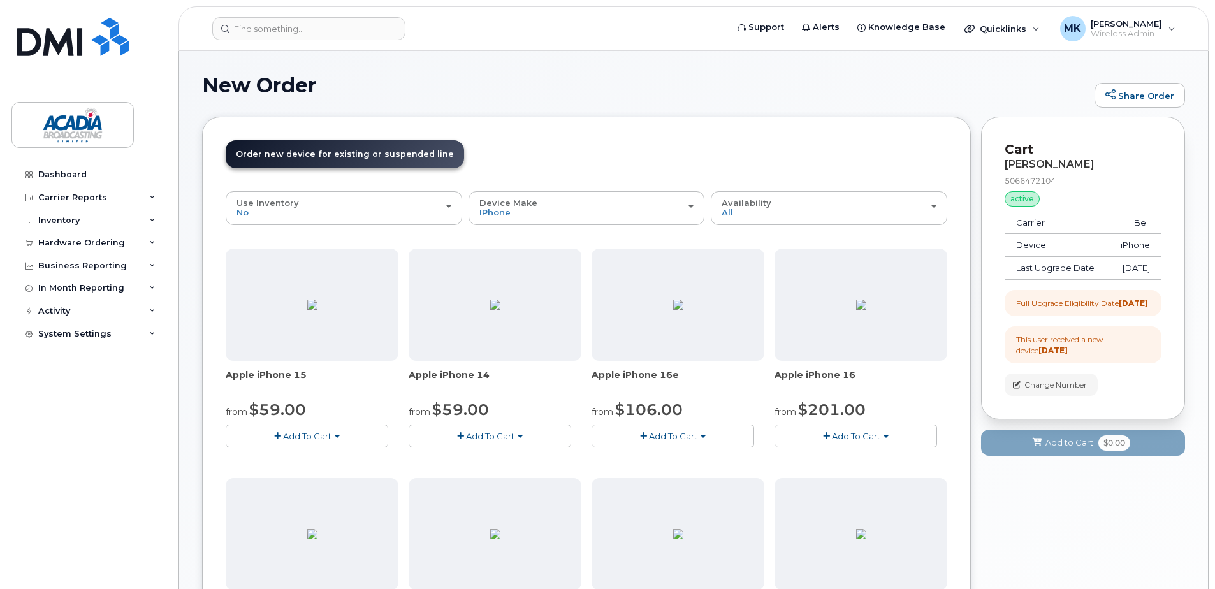
click at [326, 431] on span "Add To Cart" at bounding box center [307, 436] width 48 height 10
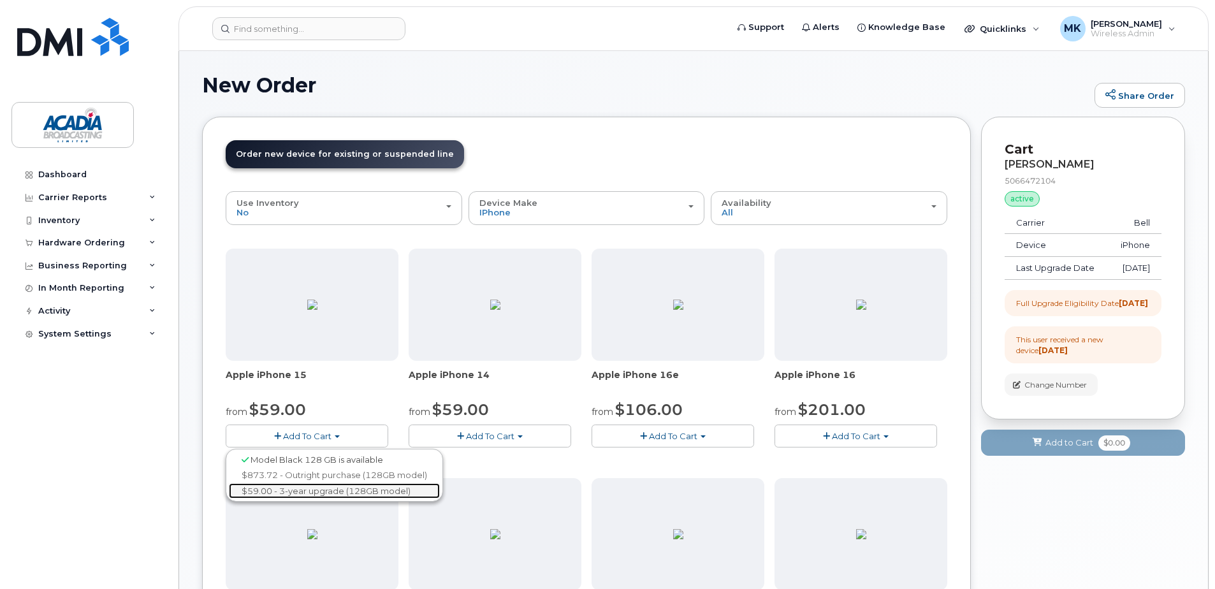
click at [337, 495] on link "$59.00 - 3-year upgrade (128GB model)" at bounding box center [334, 491] width 211 height 16
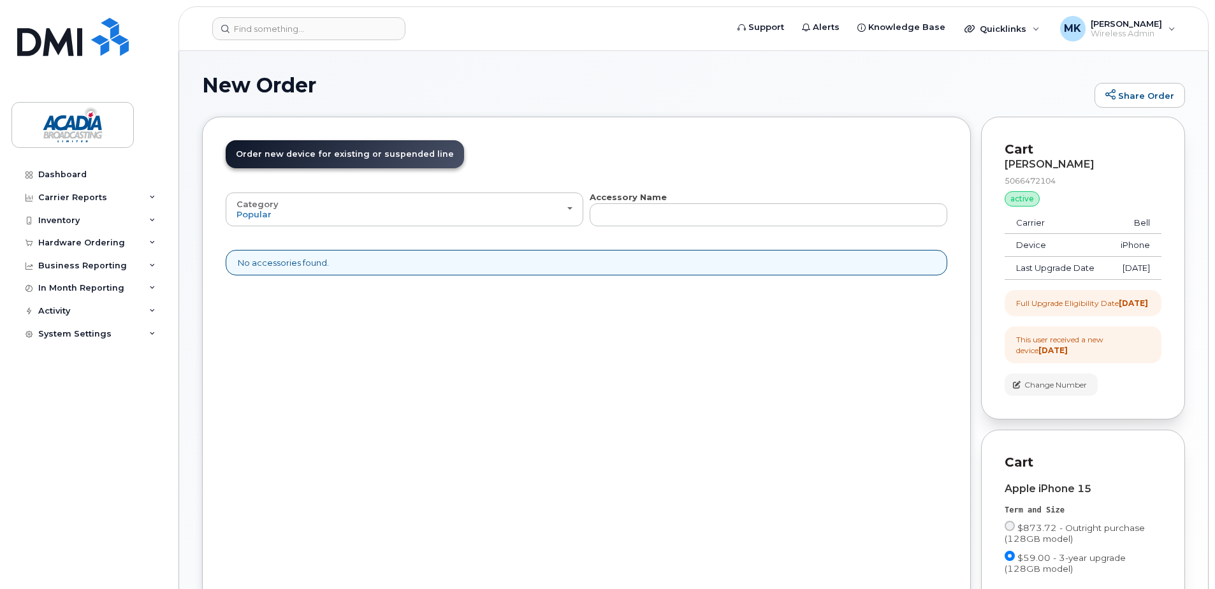
drag, startPoint x: 575, startPoint y: 84, endPoint x: 388, endPoint y: 9, distance: 201.1
click at [575, 83] on h1 "New Order" at bounding box center [645, 85] width 886 height 22
